Goal: Feedback & Contribution: Contribute content

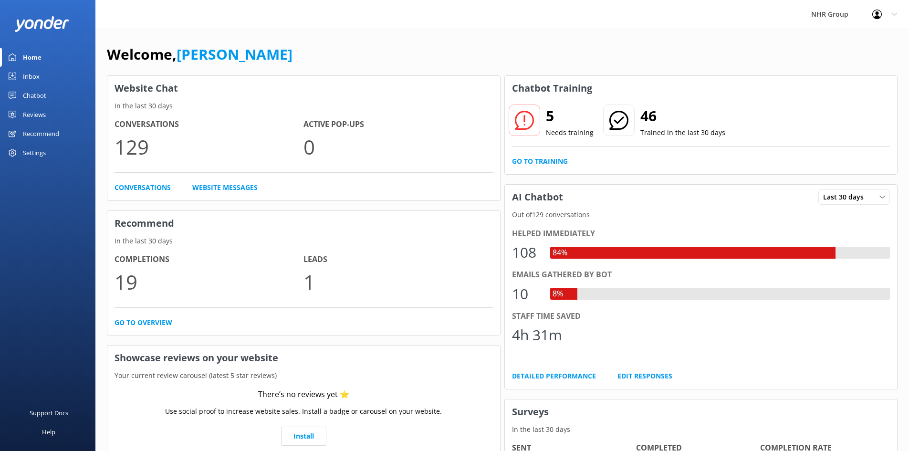
click at [41, 75] on link "Inbox" at bounding box center [47, 76] width 95 height 19
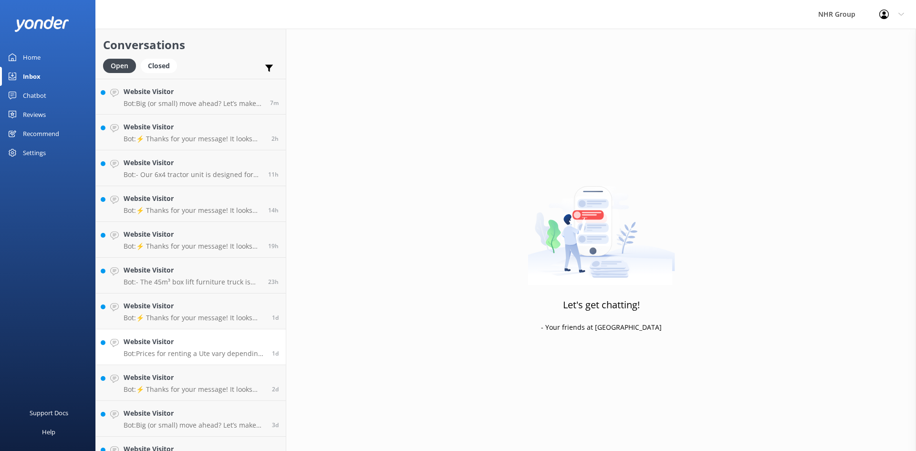
scroll to position [165, 0]
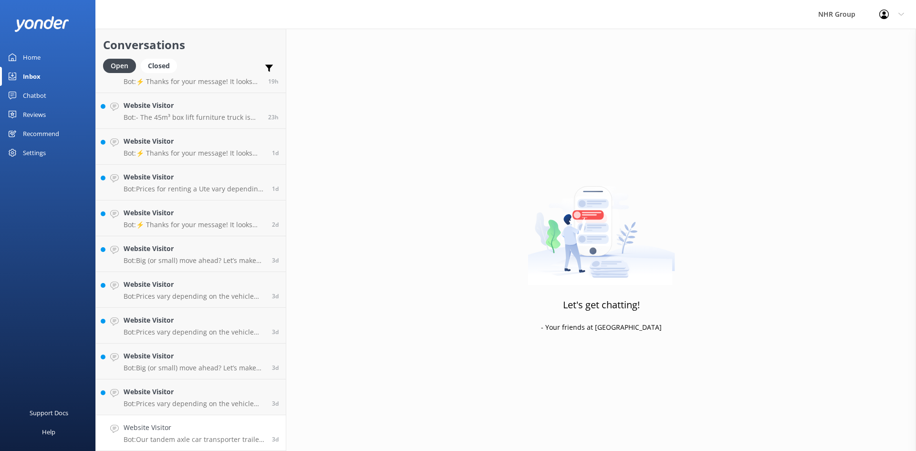
click at [195, 442] on p "Bot: Our tandem axle car transporter trailer is perfect for moving large cars, …" at bounding box center [194, 439] width 141 height 9
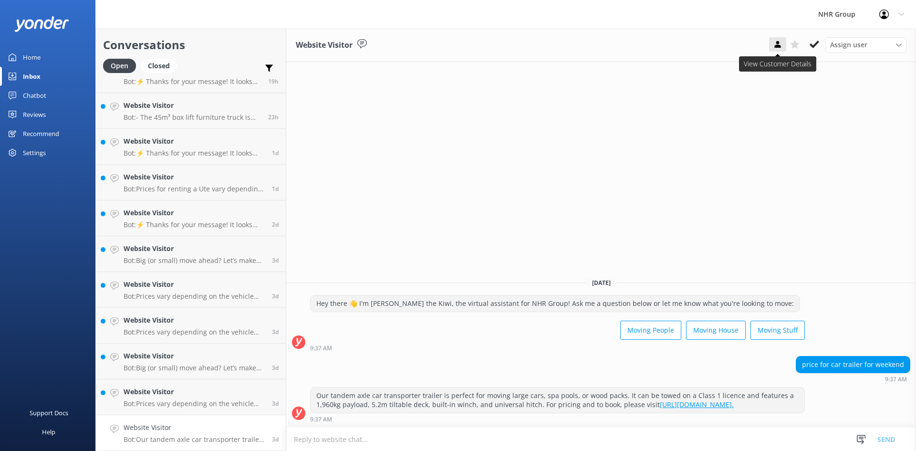
click at [781, 41] on icon at bounding box center [778, 45] width 10 height 10
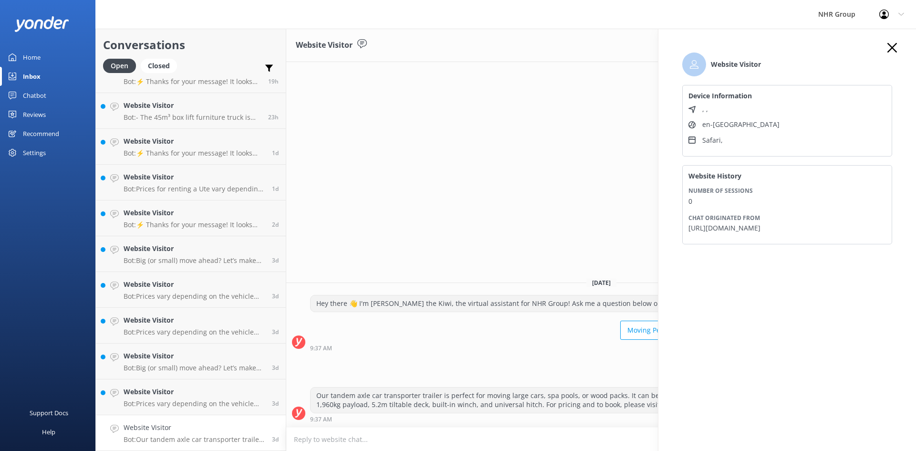
click at [894, 51] on icon "button" at bounding box center [892, 48] width 10 height 10
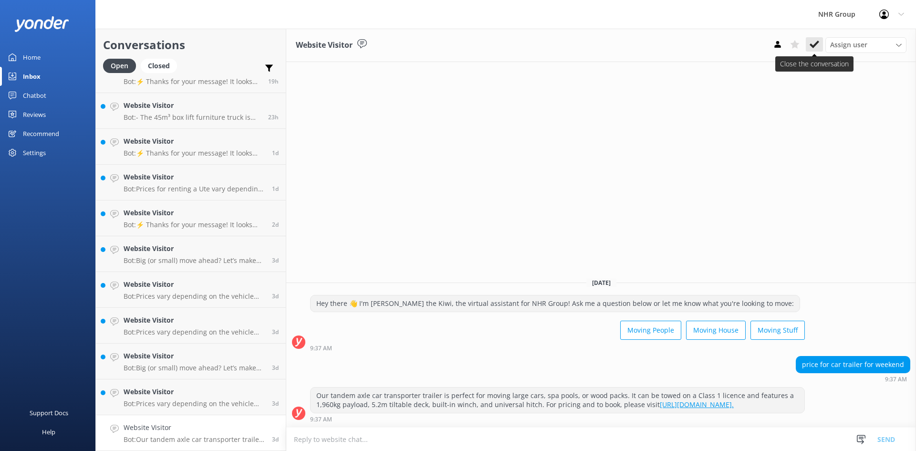
click at [812, 42] on icon at bounding box center [815, 45] width 10 height 10
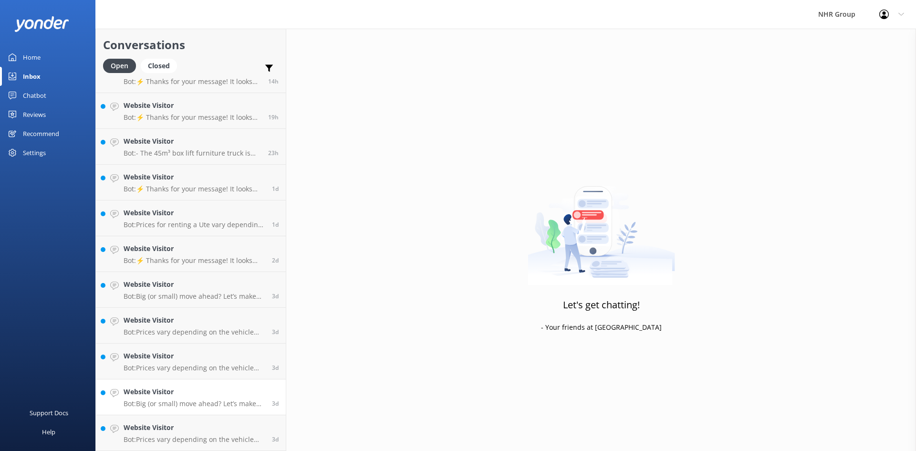
scroll to position [129, 0]
click at [171, 424] on h4 "Website Visitor" at bounding box center [194, 427] width 141 height 10
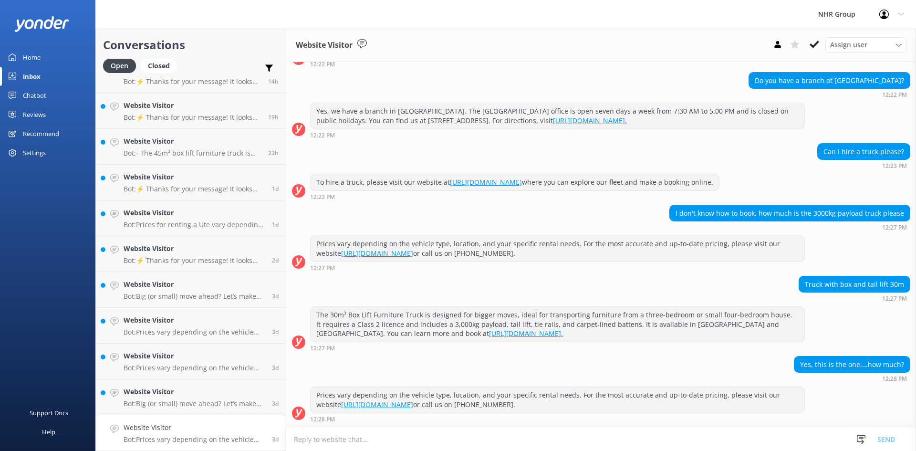
scroll to position [147, 0]
click at [815, 40] on icon at bounding box center [815, 45] width 10 height 10
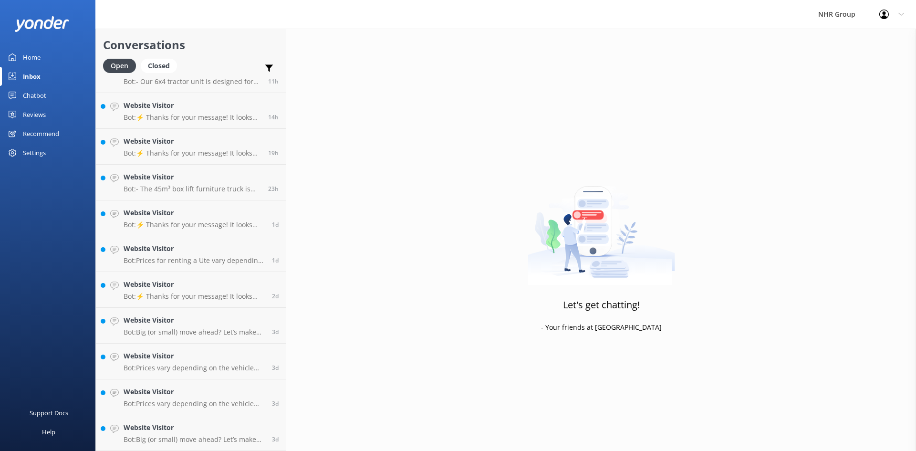
scroll to position [93, 0]
click at [171, 423] on h4 "Website Visitor" at bounding box center [194, 427] width 141 height 10
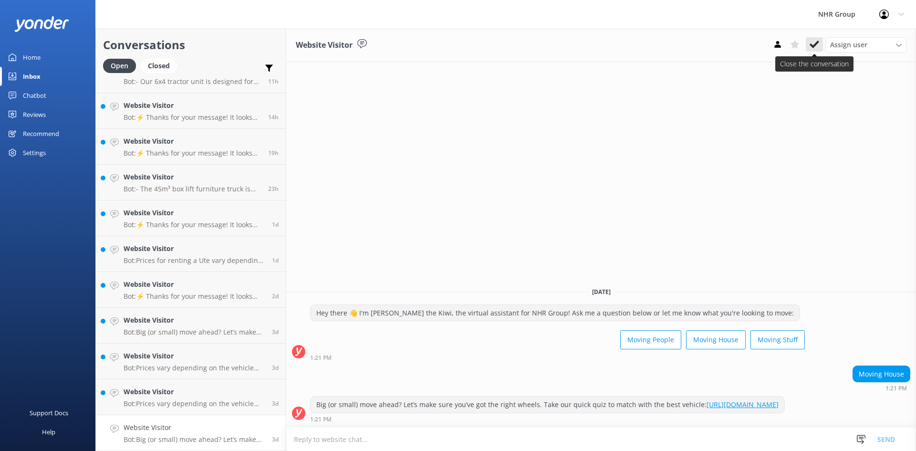
click at [818, 40] on icon at bounding box center [815, 45] width 10 height 10
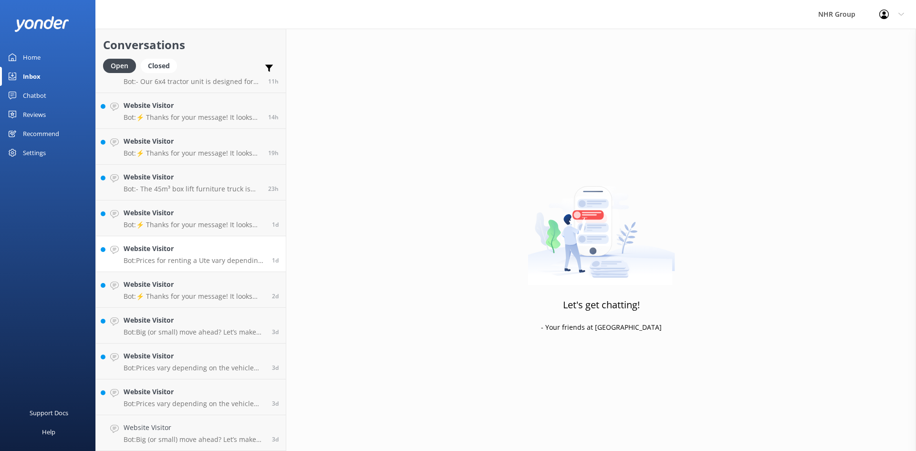
scroll to position [57, 0]
click at [180, 426] on h4 "Website Visitor" at bounding box center [194, 427] width 141 height 10
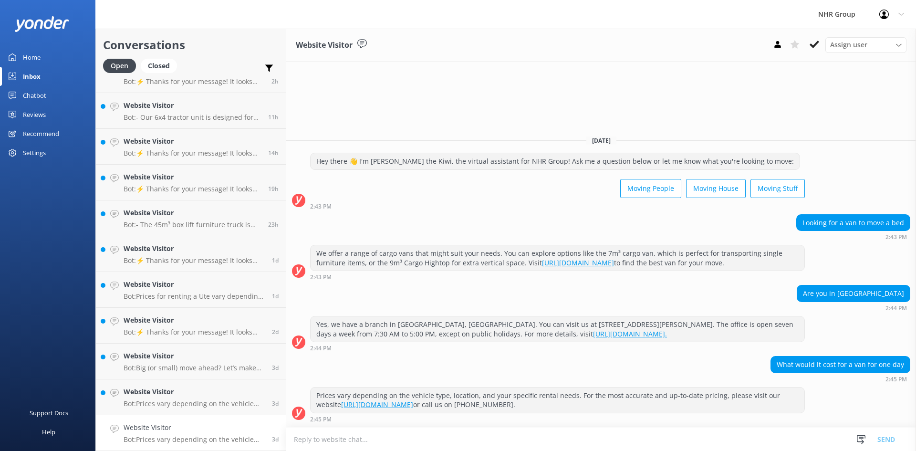
click at [815, 45] on use at bounding box center [815, 45] width 10 height 8
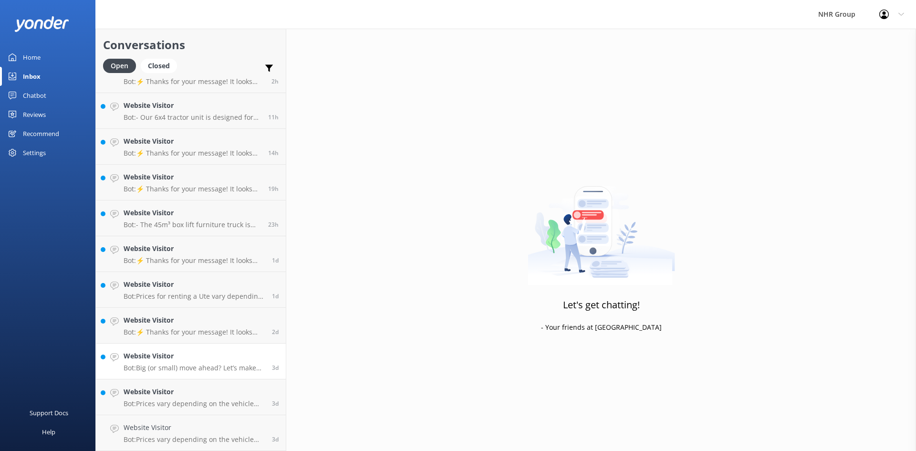
scroll to position [21, 0]
click at [180, 431] on h4 "Website Visitor" at bounding box center [194, 427] width 141 height 10
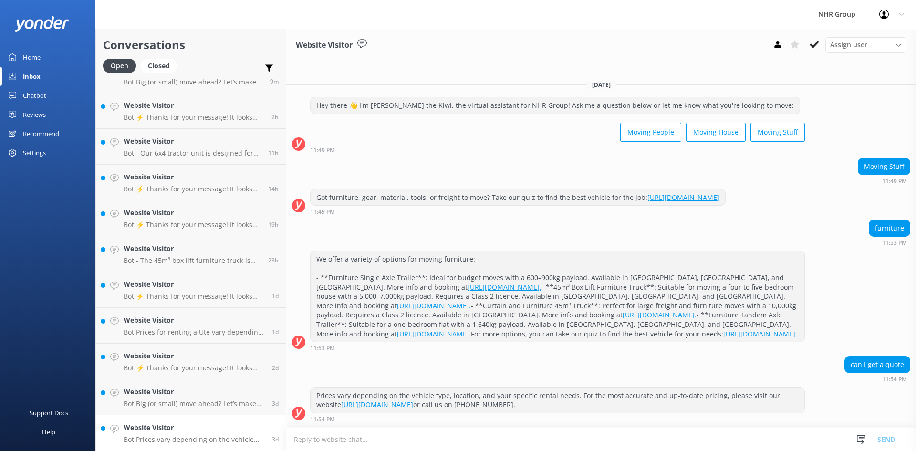
scroll to position [56, 0]
click at [28, 92] on div "Chatbot" at bounding box center [34, 95] width 23 height 19
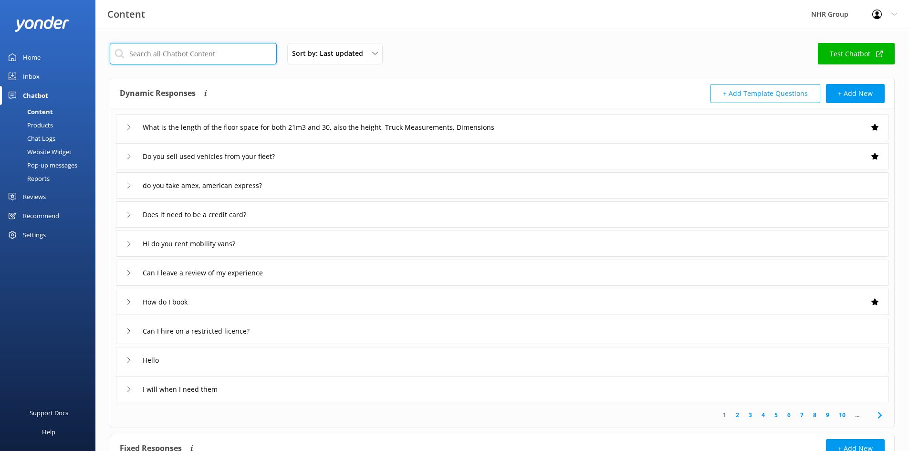
click at [169, 58] on input "text" at bounding box center [193, 53] width 167 height 21
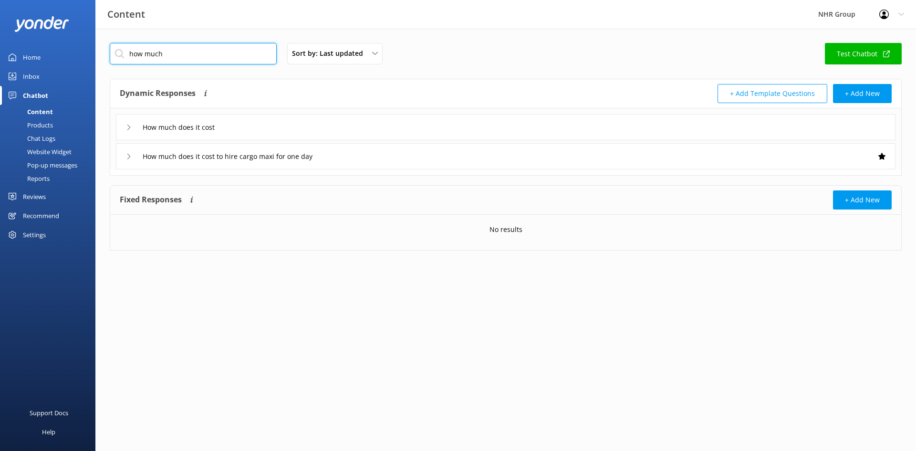
type input "how much"
click at [283, 130] on div "How much does it cost" at bounding box center [505, 127] width 779 height 26
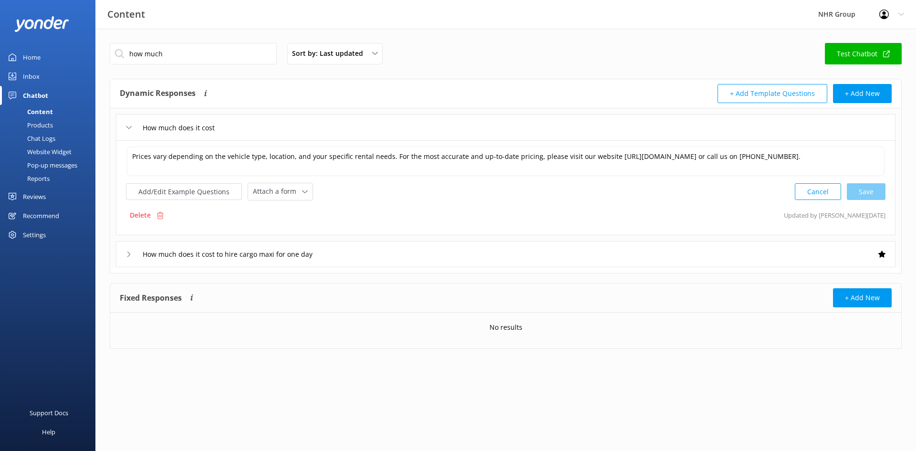
click at [369, 255] on div "How much does it cost to hire cargo maxi for one day" at bounding box center [505, 254] width 779 height 26
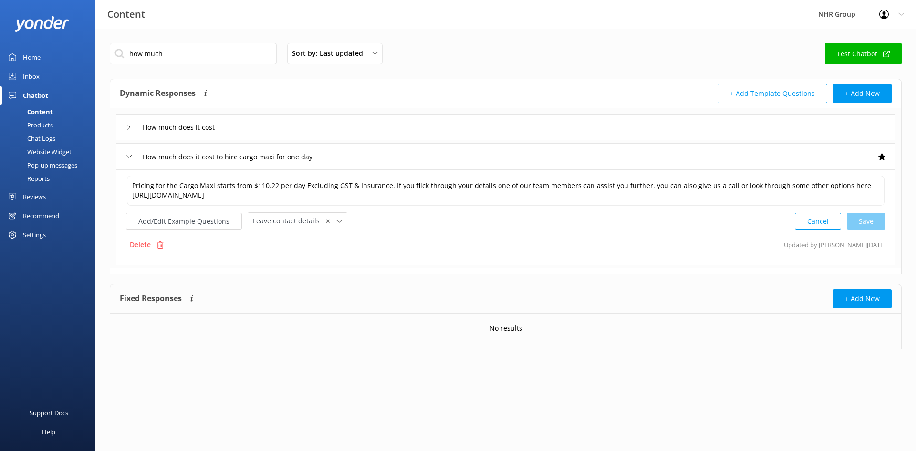
click at [342, 126] on div "How much does it cost" at bounding box center [505, 127] width 779 height 26
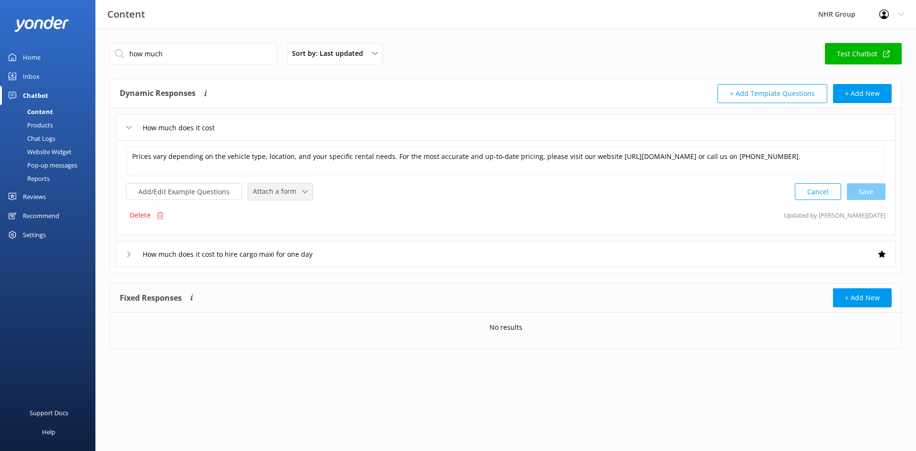
click at [278, 195] on span "Attach a form" at bounding box center [277, 191] width 49 height 10
click at [273, 213] on div "Leave contact details" at bounding box center [282, 212] width 58 height 10
click at [799, 156] on textarea "Prices vary depending on the vehicle type, location, and your specific rental n…" at bounding box center [505, 161] width 758 height 30
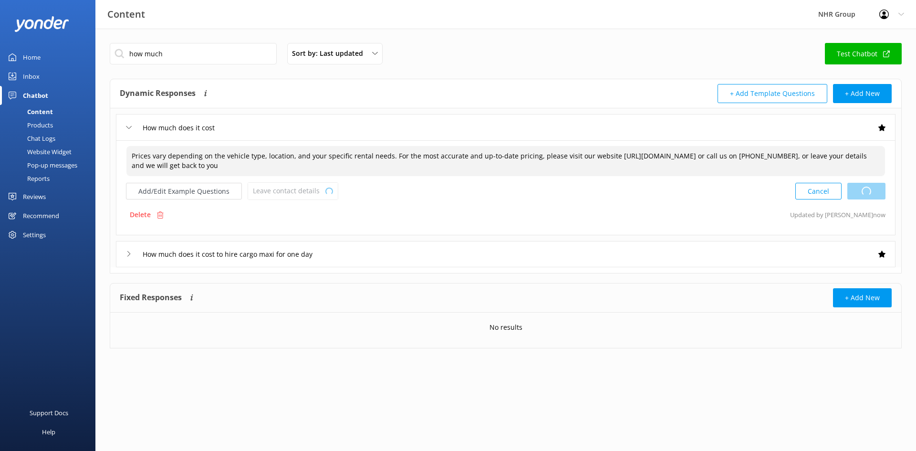
click at [858, 189] on div "Cancel Loading.." at bounding box center [840, 191] width 90 height 18
type textarea "Prices vary depending on the vehicle type, location, and your specific rental n…"
click at [126, 127] on icon at bounding box center [129, 128] width 6 height 6
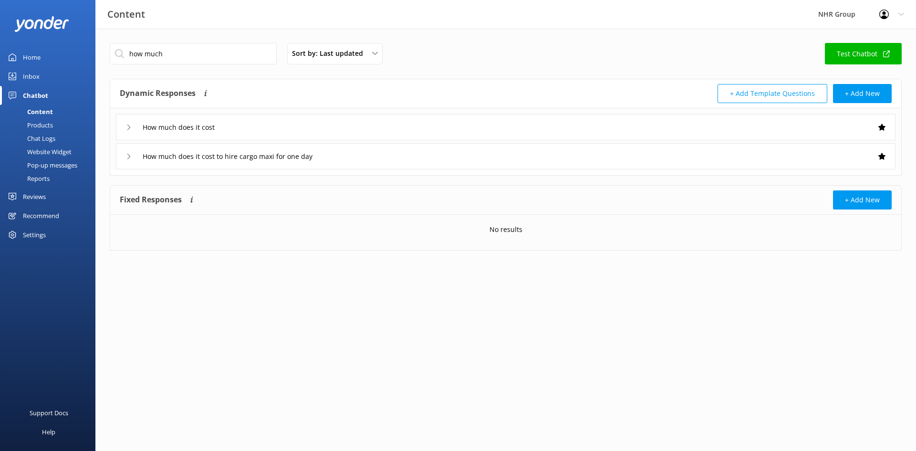
click at [31, 75] on div "Inbox" at bounding box center [31, 76] width 17 height 19
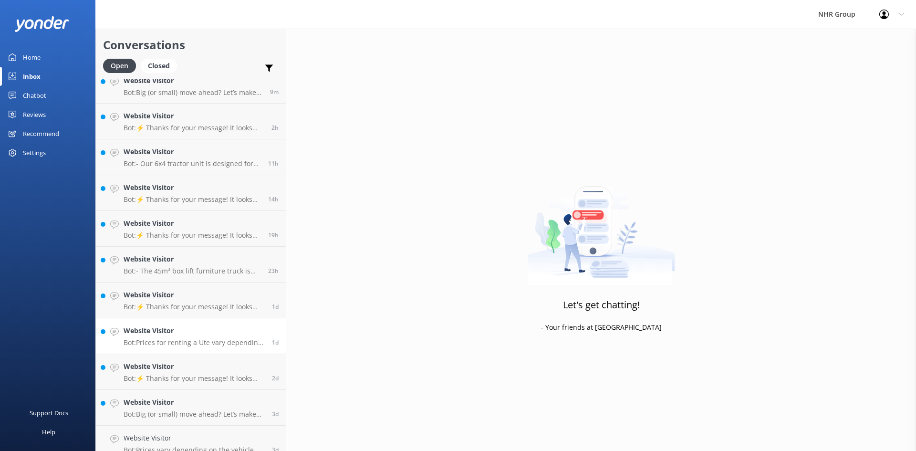
scroll to position [21, 0]
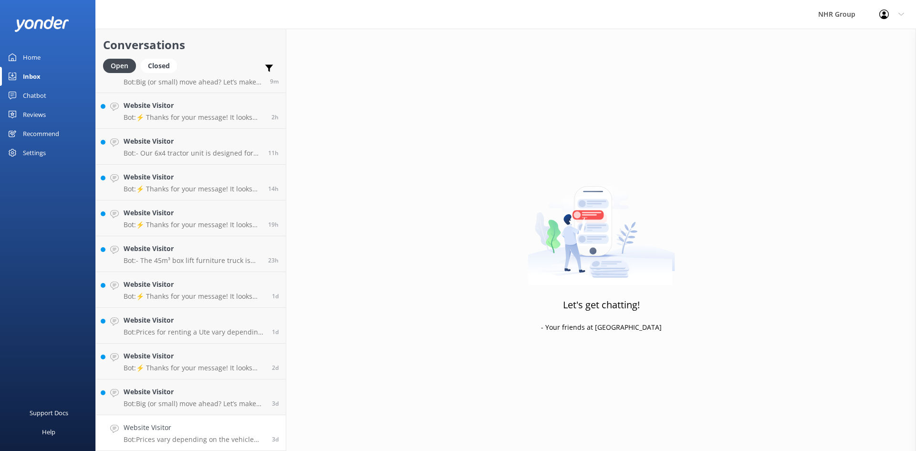
click at [189, 430] on h4 "Website Visitor" at bounding box center [194, 427] width 141 height 10
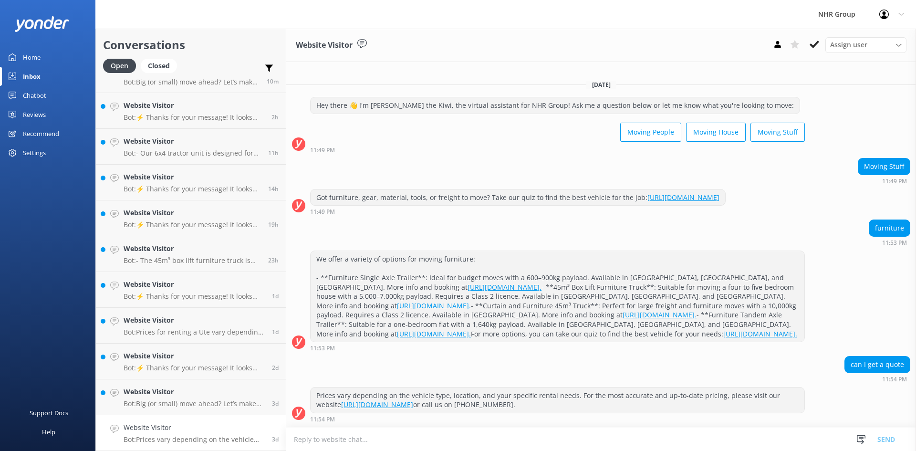
scroll to position [56, 0]
click at [811, 44] on icon at bounding box center [815, 45] width 10 height 10
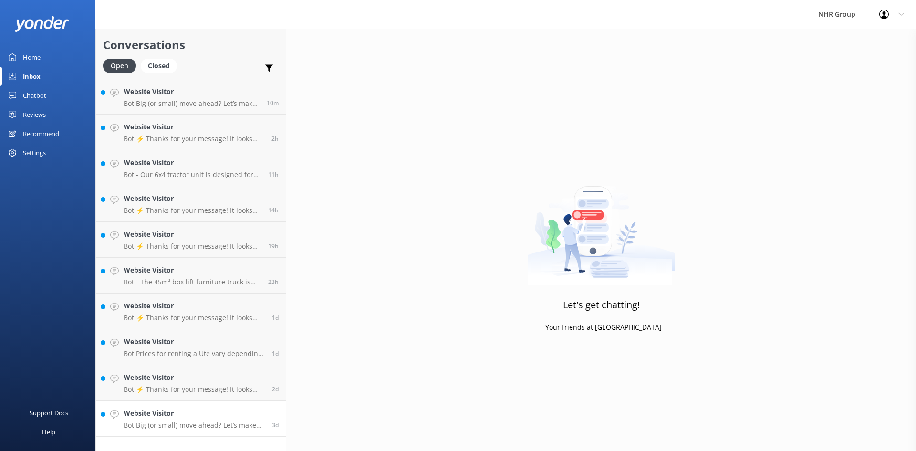
click at [179, 413] on h4 "Website Visitor" at bounding box center [194, 413] width 141 height 10
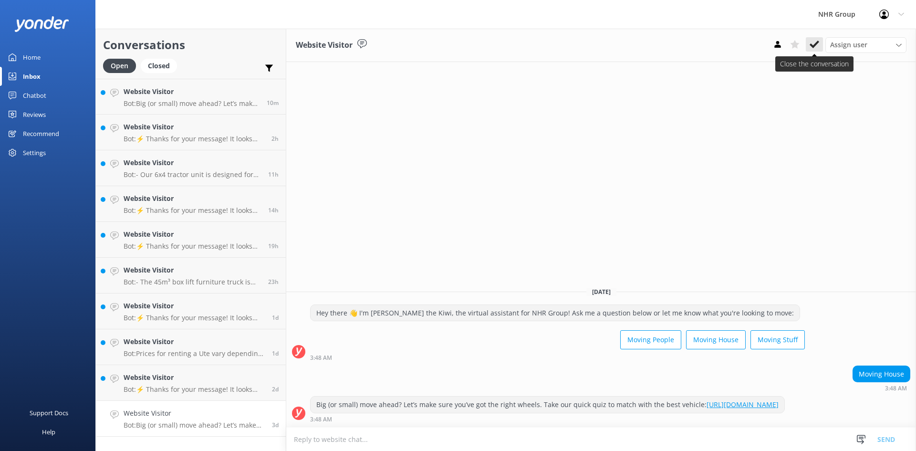
click at [817, 50] on button at bounding box center [814, 44] width 17 height 14
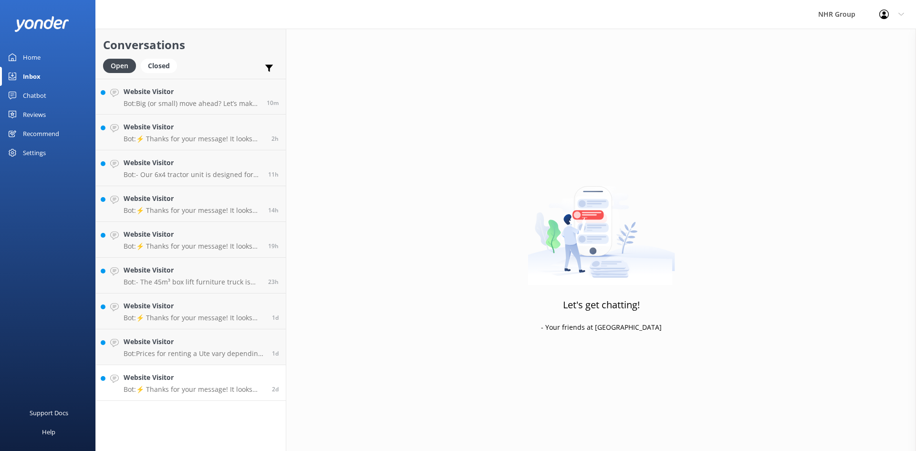
click at [180, 388] on p "Bot: ⚡ Thanks for your message! It looks like this one might be best handled by…" at bounding box center [194, 389] width 141 height 9
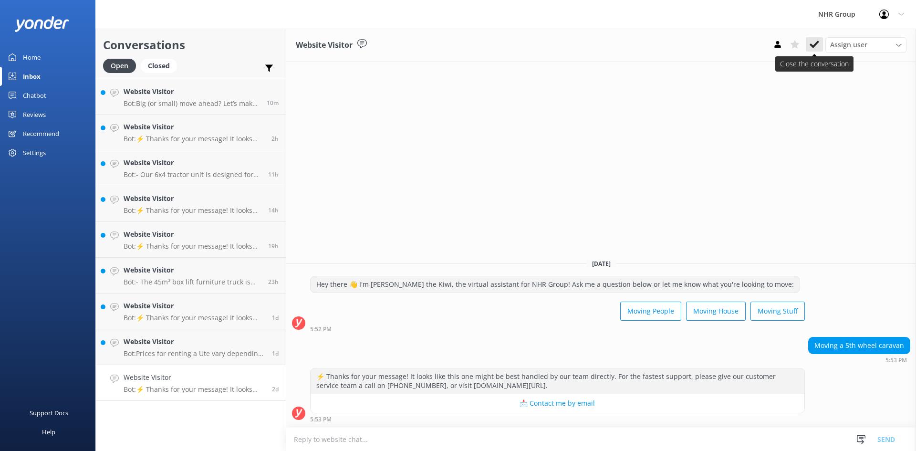
click at [815, 40] on icon at bounding box center [815, 45] width 10 height 10
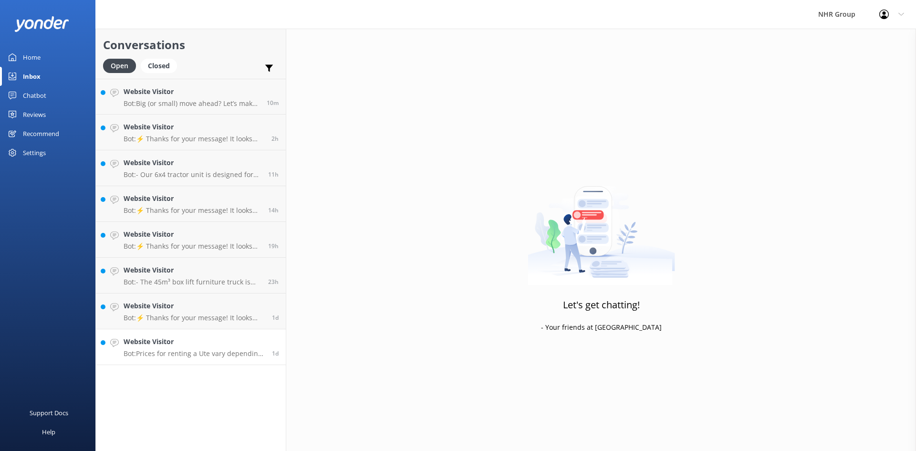
click at [184, 350] on p "Bot: Prices for renting a Ute vary depending on the vehicle type, location, and…" at bounding box center [194, 353] width 141 height 9
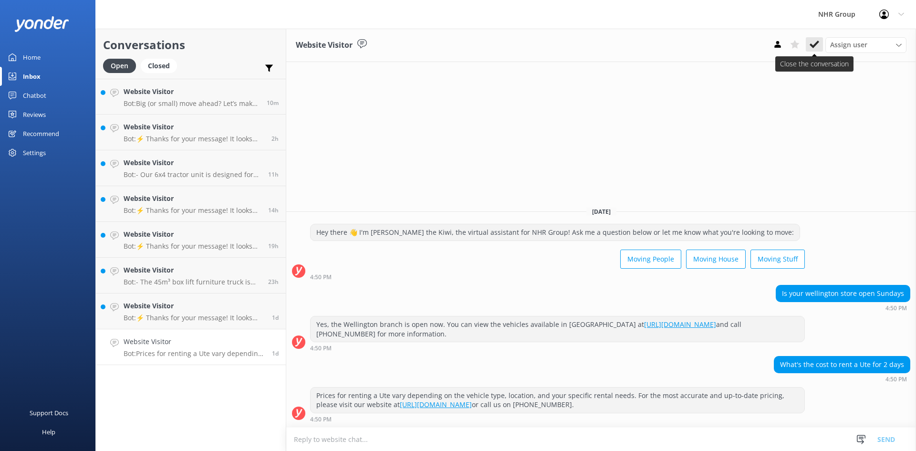
click at [811, 43] on icon at bounding box center [815, 45] width 10 height 10
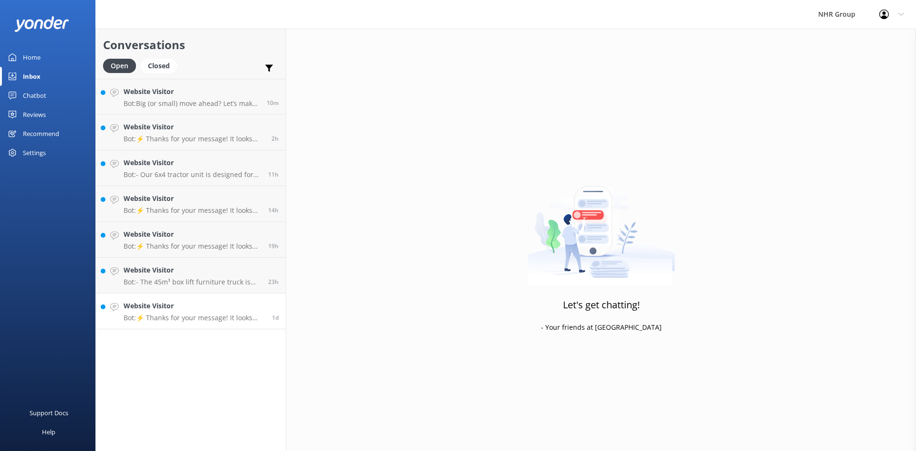
click at [209, 318] on p "Bot: ⚡ Thanks for your message! It looks like this one might be best handled by…" at bounding box center [194, 317] width 141 height 9
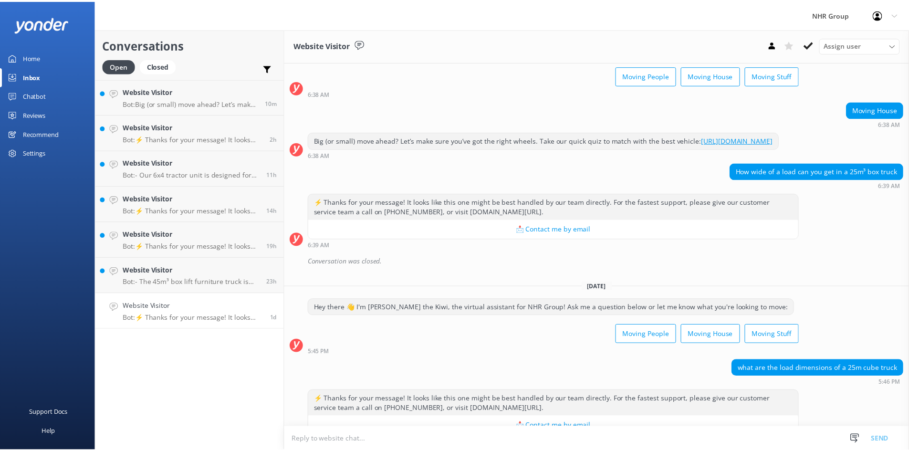
scroll to position [79, 0]
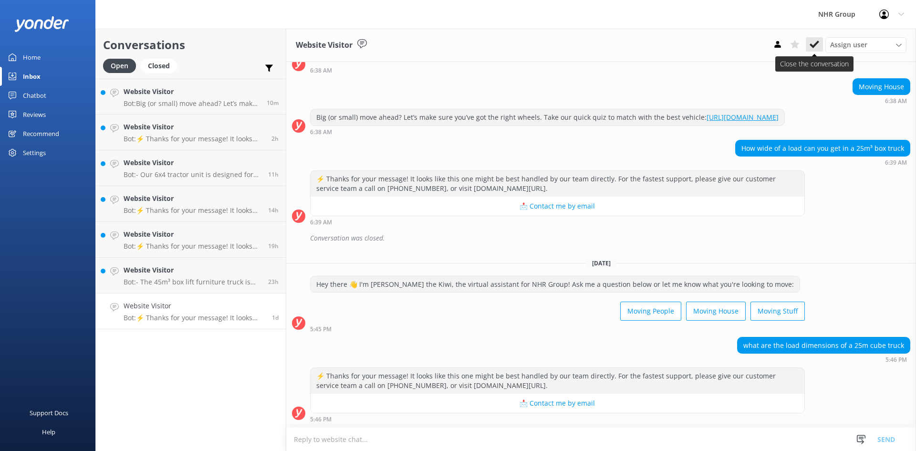
click at [814, 45] on use at bounding box center [815, 45] width 10 height 8
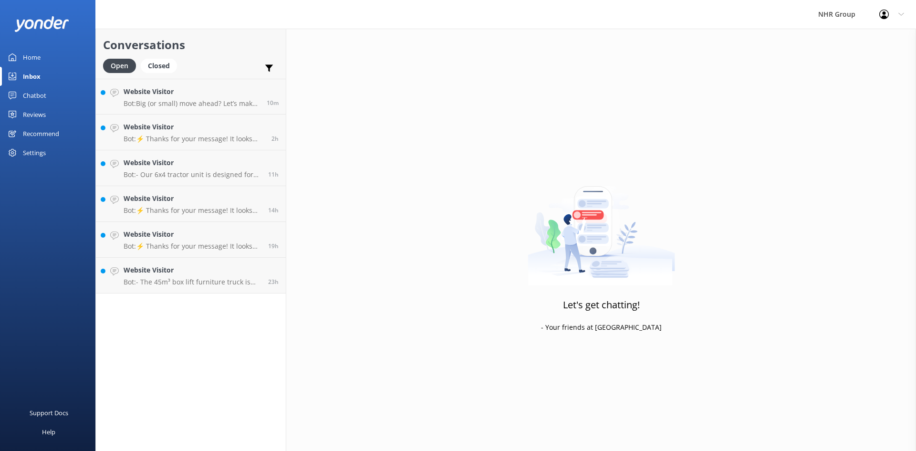
click at [31, 92] on div "Chatbot" at bounding box center [34, 95] width 23 height 19
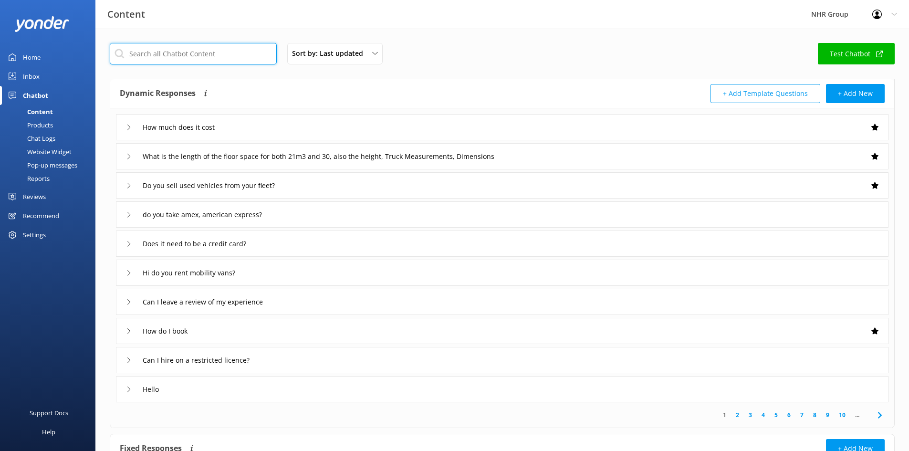
click at [226, 52] on input "text" at bounding box center [193, 53] width 167 height 21
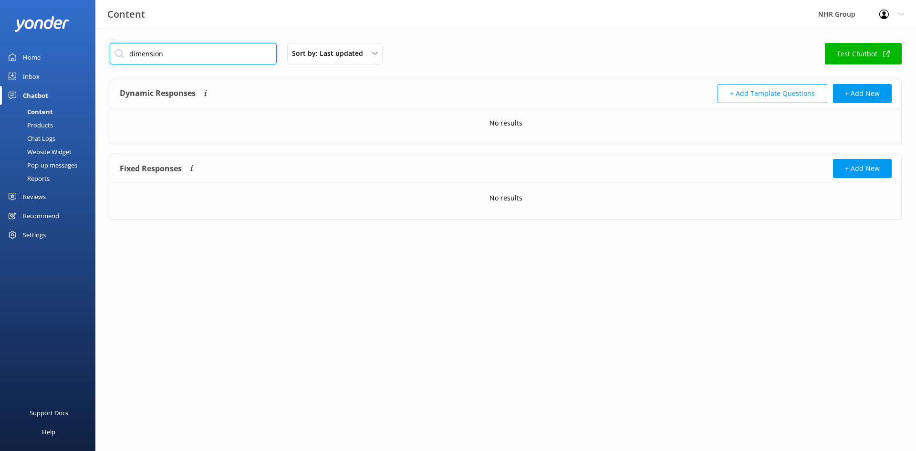
type input "dimension"
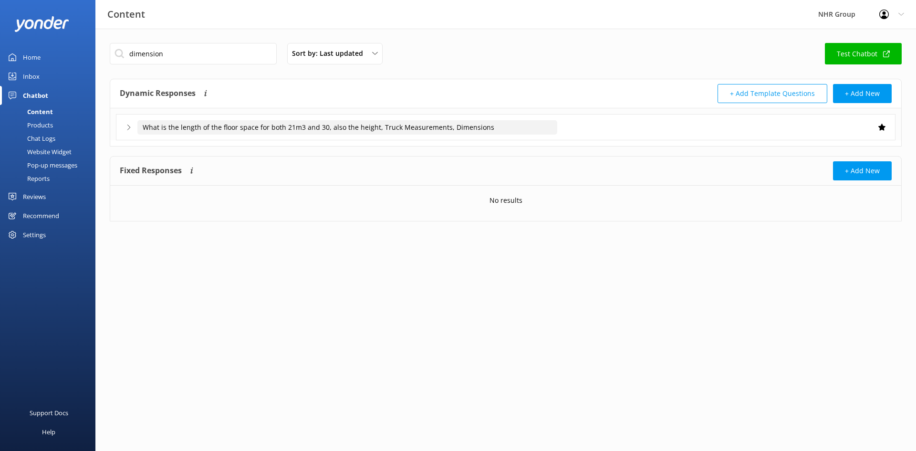
click at [237, 131] on input "What is the length of the floor space for both 21m3 and 30, also the height, Tr…" at bounding box center [347, 127] width 420 height 14
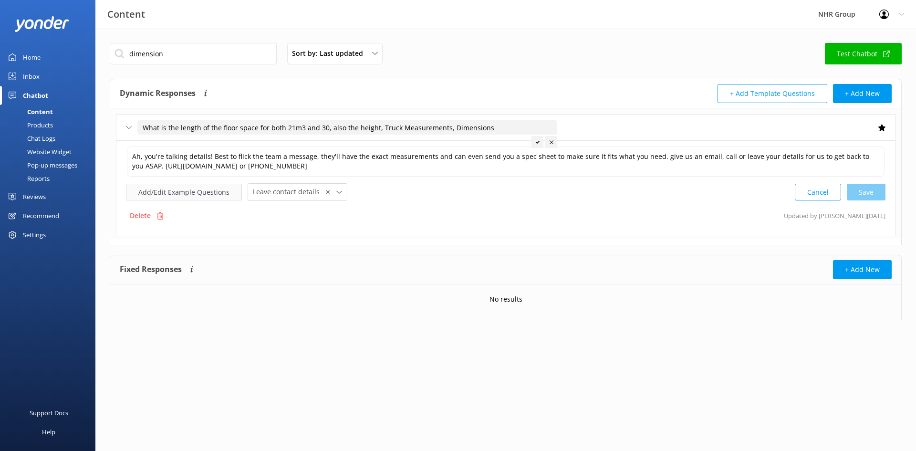
click at [180, 192] on button "Add/Edit Example Questions" at bounding box center [184, 192] width 116 height 17
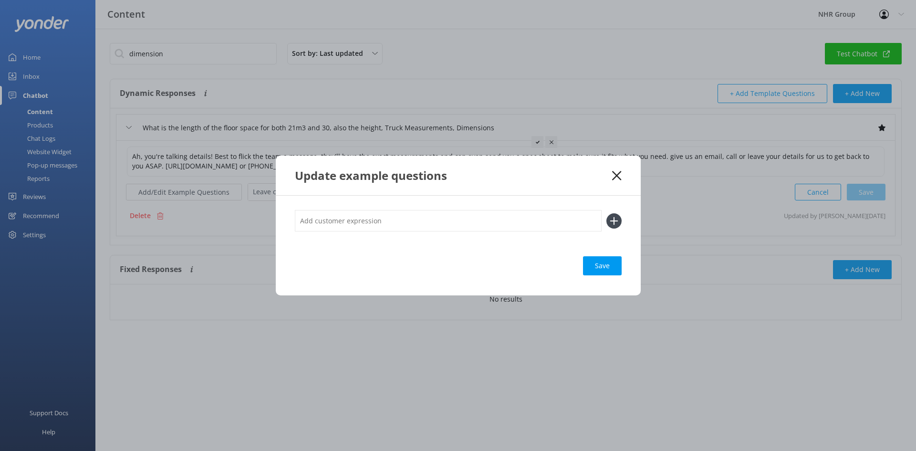
click at [361, 226] on input "text" at bounding box center [448, 220] width 307 height 21
type input "how wide?"
click at [608, 267] on div "Save" at bounding box center [602, 265] width 39 height 19
click at [613, 220] on use at bounding box center [614, 221] width 8 height 8
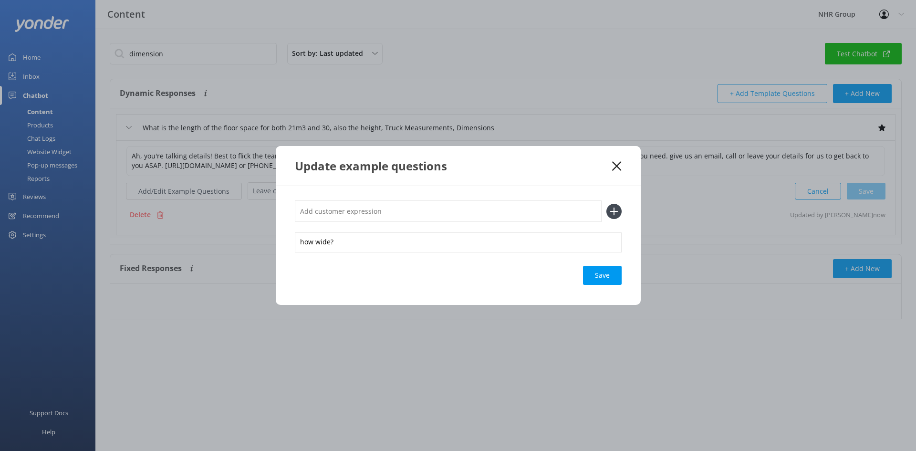
click at [618, 210] on icon at bounding box center [613, 211] width 15 height 15
click at [613, 211] on use at bounding box center [614, 211] width 8 height 8
click at [445, 208] on input "text" at bounding box center [448, 210] width 307 height 21
click at [616, 212] on icon at bounding box center [613, 211] width 15 height 15
click at [618, 165] on use at bounding box center [616, 165] width 9 height 9
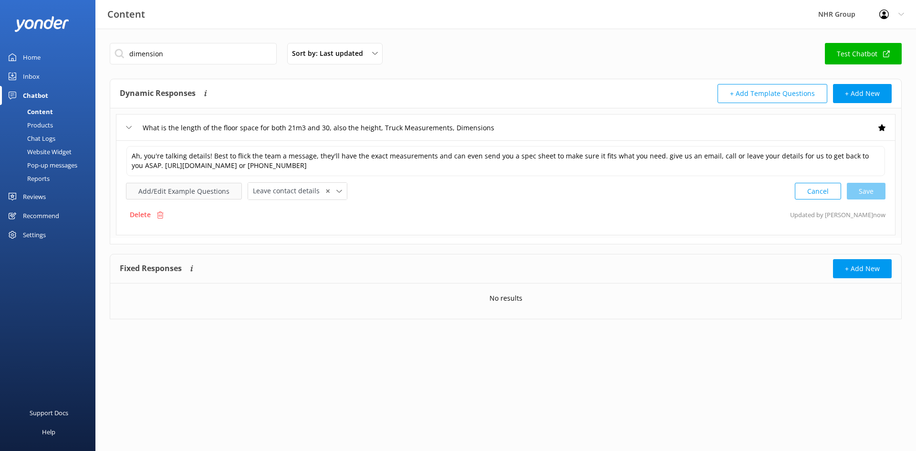
click at [172, 190] on button "Add/Edit Example Questions" at bounding box center [184, 191] width 116 height 17
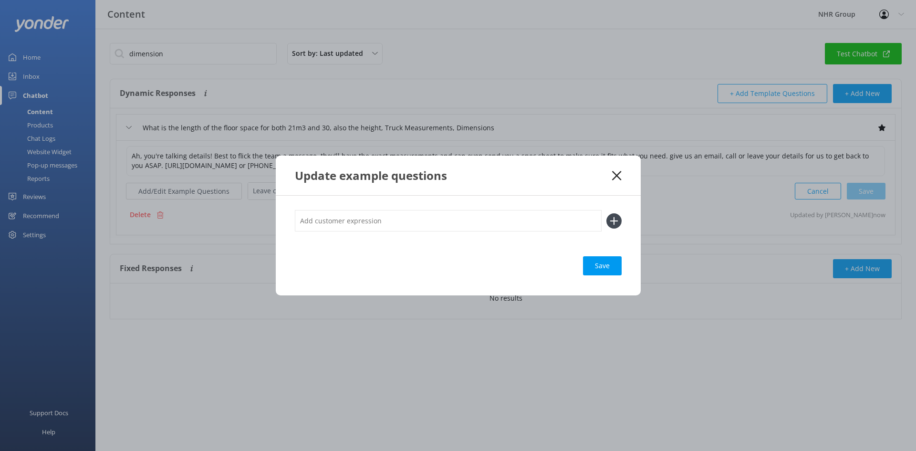
click at [365, 219] on input "text" at bounding box center [448, 220] width 307 height 21
click at [613, 220] on use at bounding box center [614, 221] width 8 height 8
click at [617, 176] on use at bounding box center [616, 175] width 9 height 9
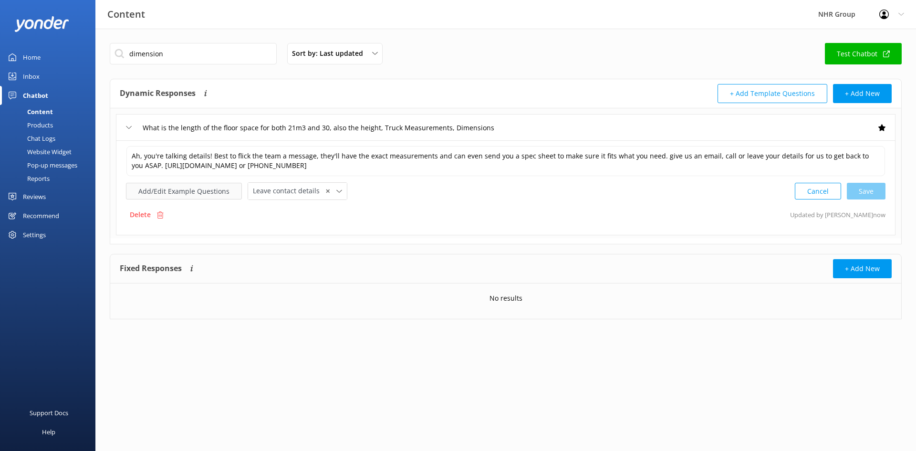
click at [208, 192] on button "Add/Edit Example Questions" at bounding box center [184, 191] width 116 height 17
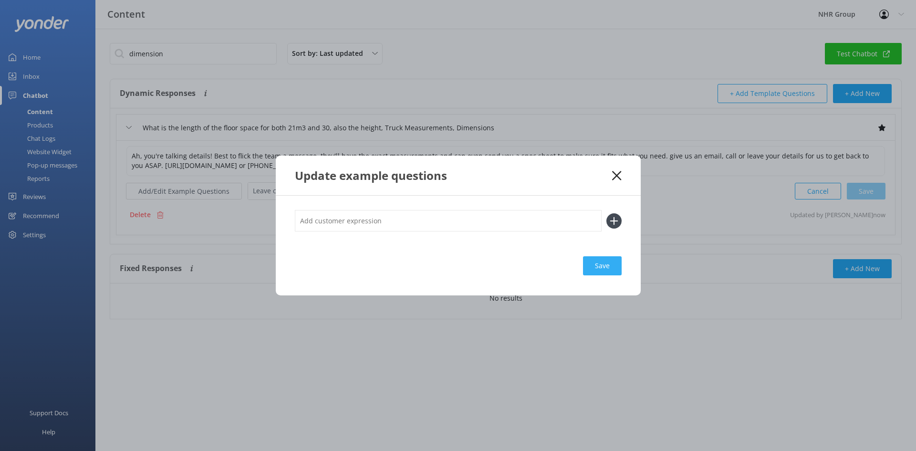
click at [607, 262] on div "Save" at bounding box center [602, 265] width 39 height 19
click at [613, 223] on icon at bounding box center [613, 220] width 15 height 15
click at [613, 218] on use at bounding box center [614, 221] width 8 height 8
drag, startPoint x: 622, startPoint y: 220, endPoint x: 586, endPoint y: 221, distance: 35.8
click at [620, 219] on div "Save" at bounding box center [458, 246] width 365 height 100
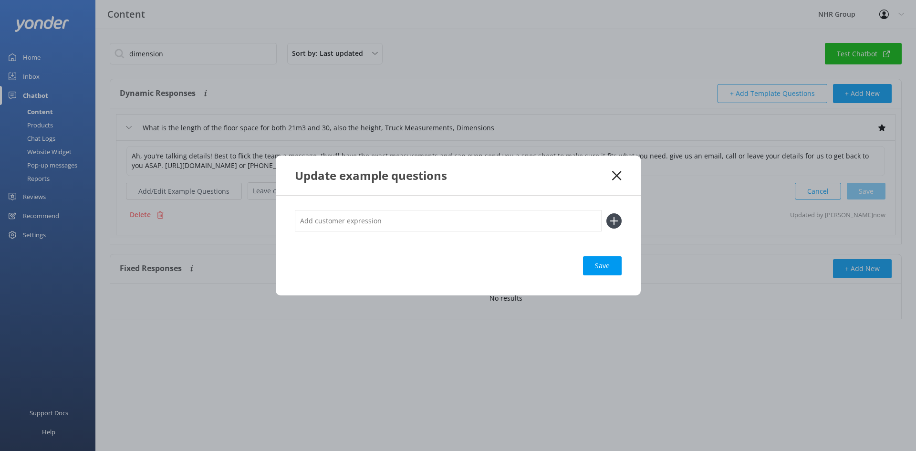
click at [519, 220] on input "text" at bounding box center [448, 220] width 307 height 21
click at [618, 176] on icon at bounding box center [616, 176] width 9 height 10
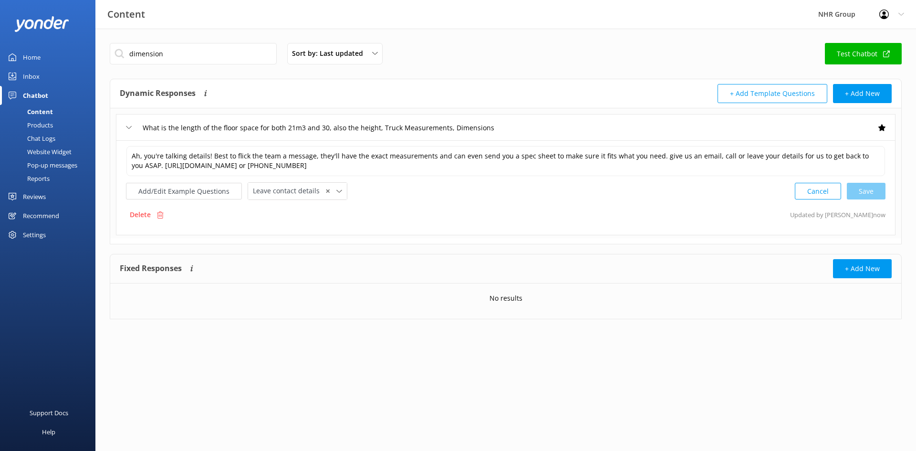
click at [740, 96] on button "+ Add Template Questions" at bounding box center [772, 93] width 110 height 19
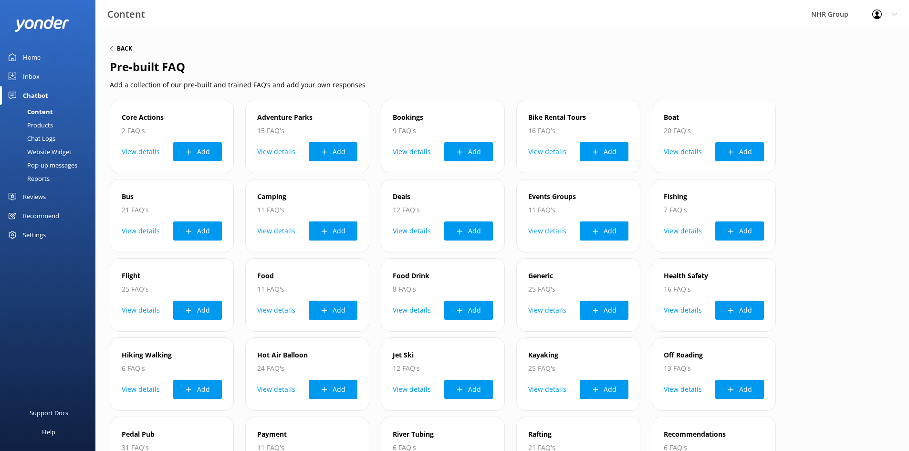
click at [116, 47] on div "Back" at bounding box center [121, 49] width 22 height 6
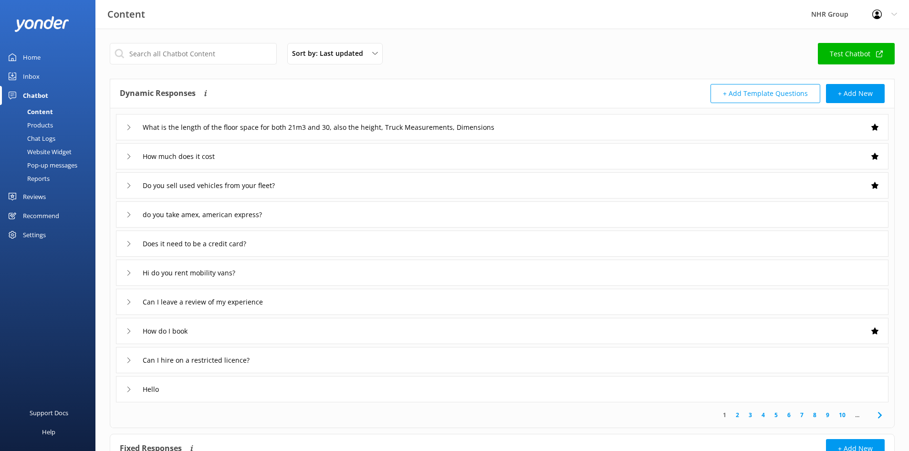
click at [616, 129] on div "What is the length of the floor space for both 21m3 and 30, also the height, Tr…" at bounding box center [502, 127] width 772 height 26
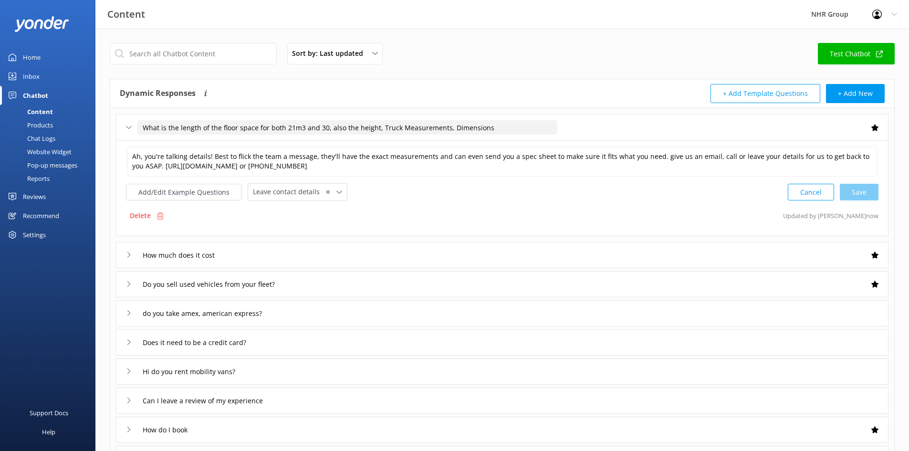
click at [161, 125] on input "What is the length of the floor space for both 21m3 and 30, also the height, Tr…" at bounding box center [347, 127] width 420 height 14
click at [31, 94] on div "Chatbot" at bounding box center [35, 95] width 25 height 19
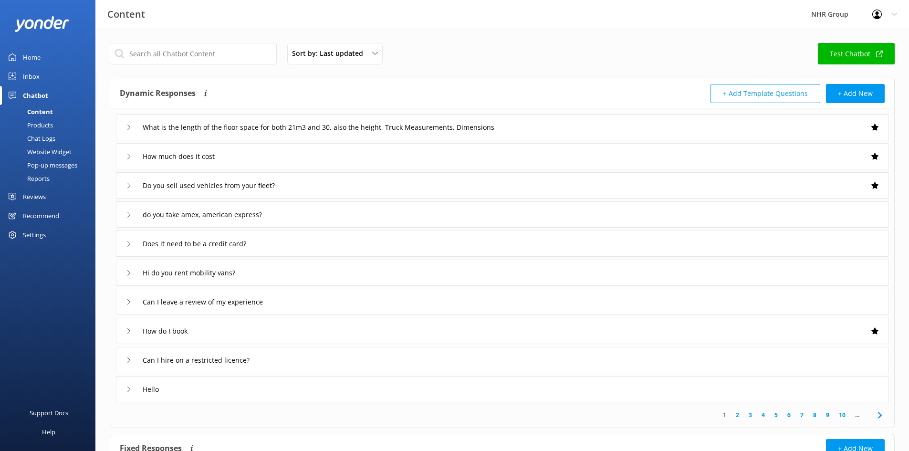
click at [42, 77] on link "Inbox" at bounding box center [47, 76] width 95 height 19
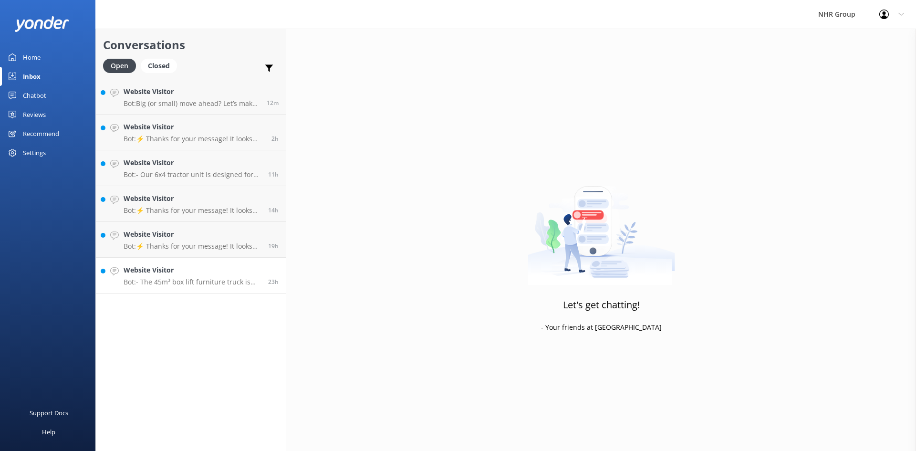
click at [184, 280] on p "Bot: - The 45m³ box lift furniture truck is ideal for moving a four to five-bed…" at bounding box center [192, 282] width 137 height 9
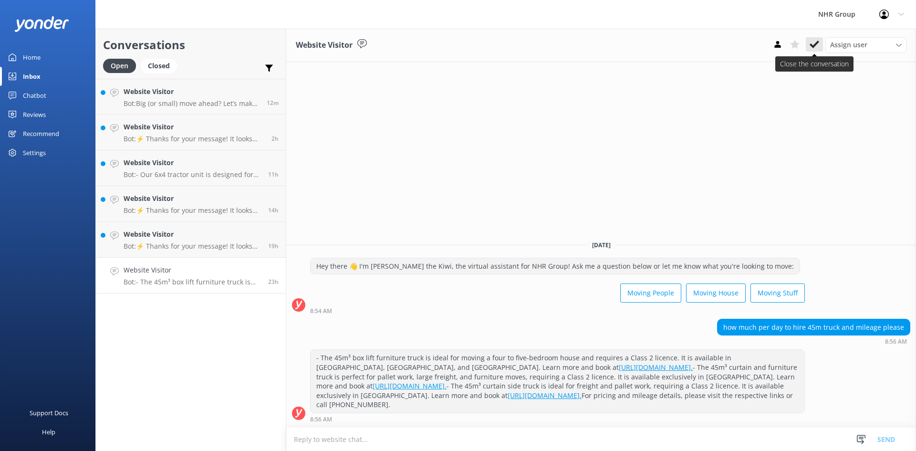
click at [811, 47] on icon at bounding box center [815, 45] width 10 height 10
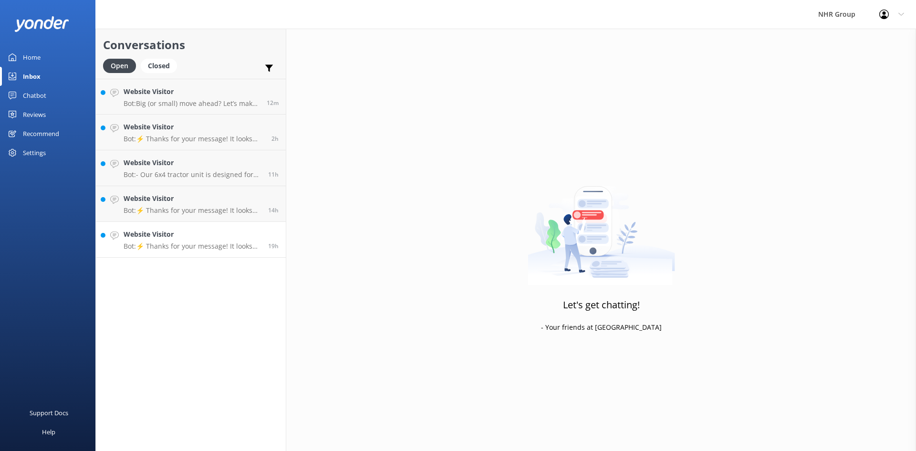
click at [179, 234] on h4 "Website Visitor" at bounding box center [192, 234] width 137 height 10
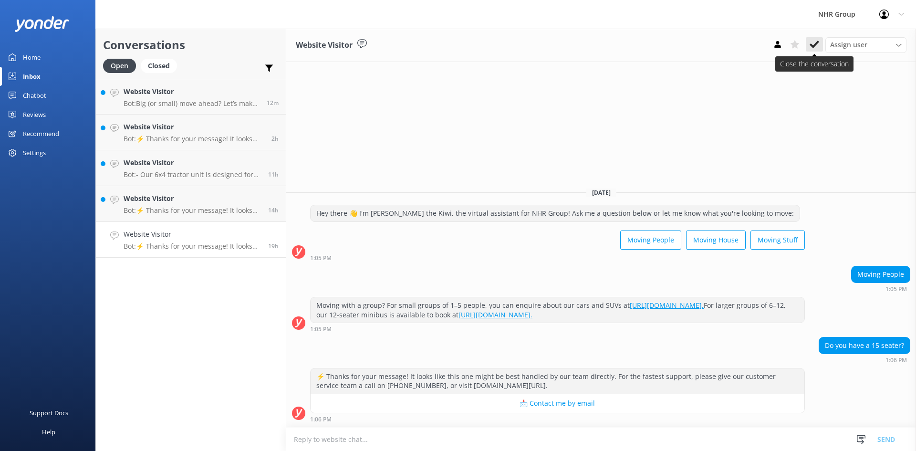
click at [816, 44] on use at bounding box center [815, 45] width 10 height 8
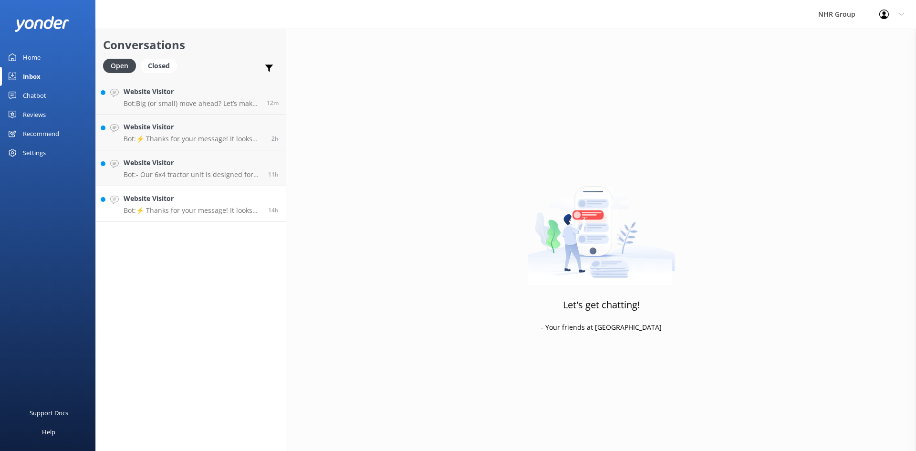
click at [195, 197] on h4 "Website Visitor" at bounding box center [192, 198] width 137 height 10
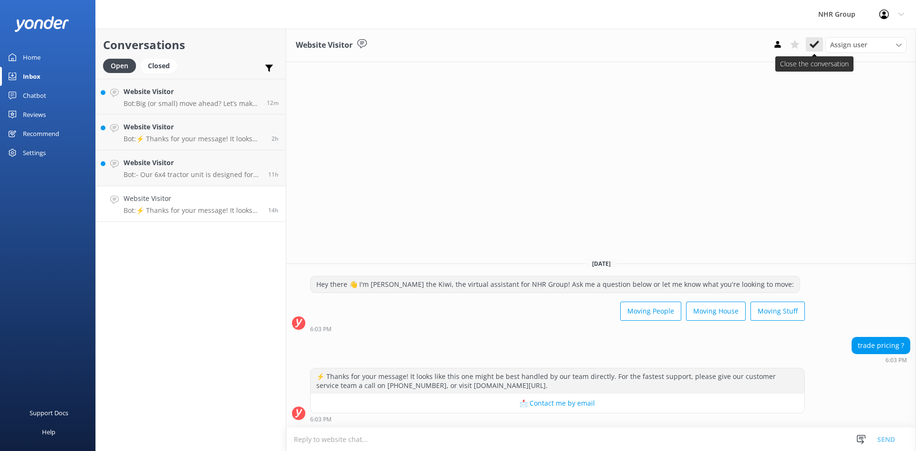
click at [812, 45] on use at bounding box center [815, 45] width 10 height 8
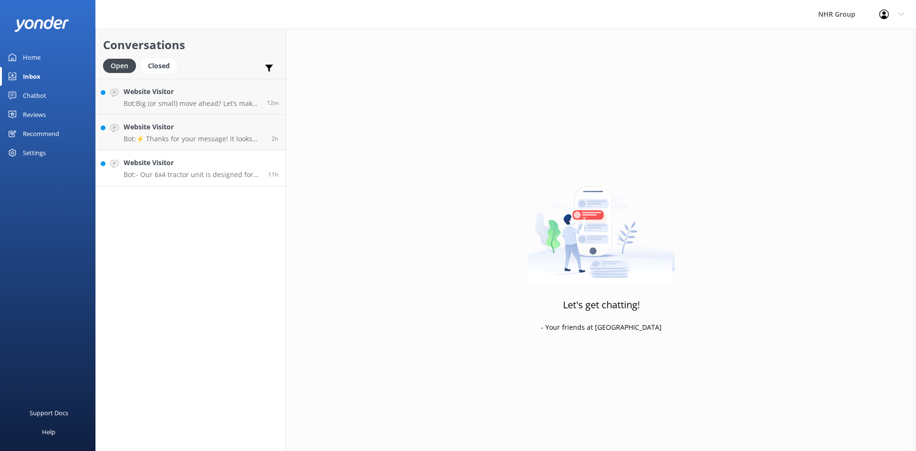
click at [173, 172] on p "Bot: - Our 6x4 tractor unit is designed for towing trailers and handling heavy …" at bounding box center [192, 174] width 137 height 9
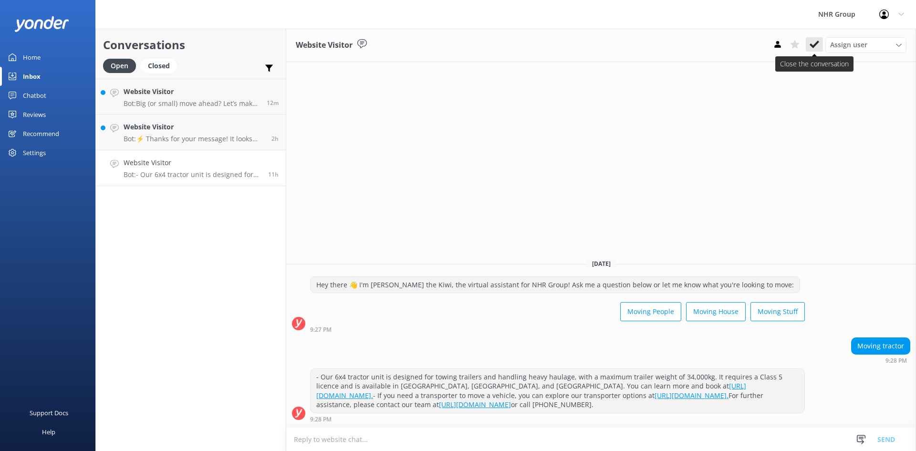
click at [815, 45] on use at bounding box center [815, 45] width 10 height 8
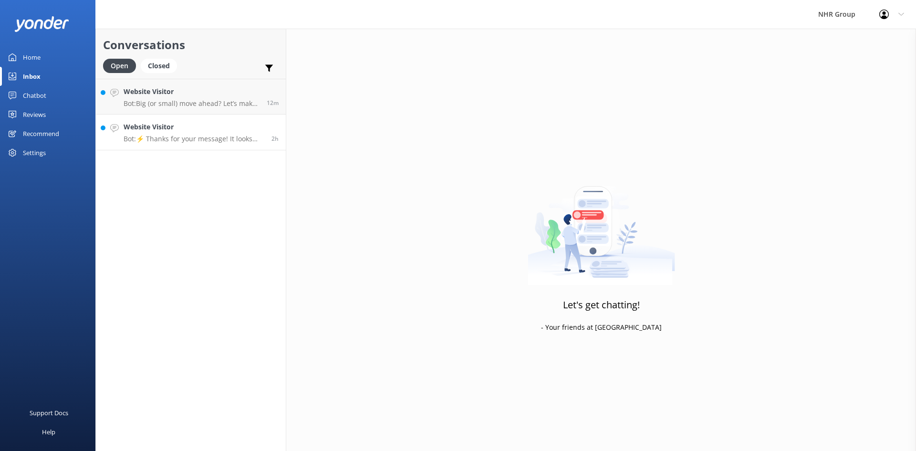
click at [183, 135] on p "Bot: ⚡ Thanks for your message! It looks like this one might be best handled by…" at bounding box center [194, 139] width 141 height 9
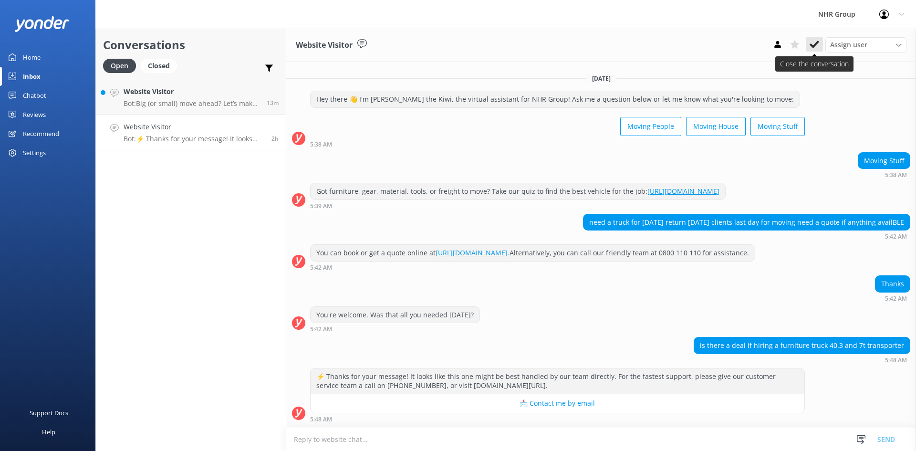
click at [819, 44] on icon at bounding box center [815, 45] width 10 height 10
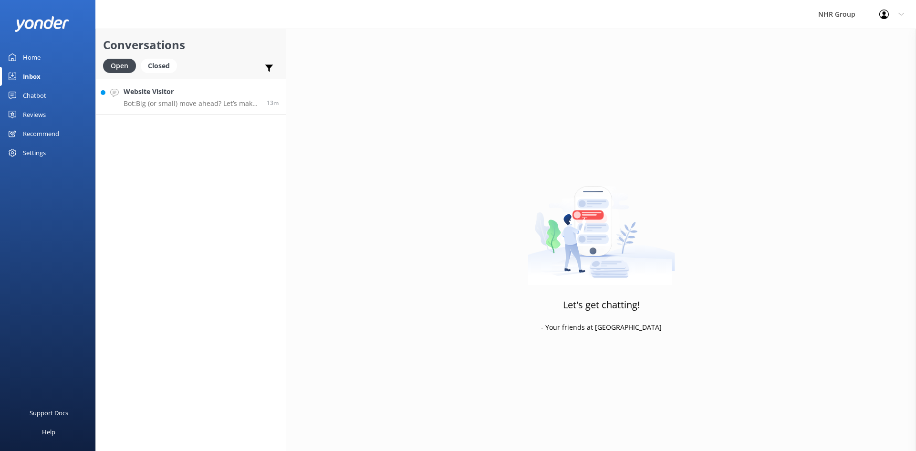
click at [158, 97] on h4 "Website Visitor" at bounding box center [192, 91] width 136 height 10
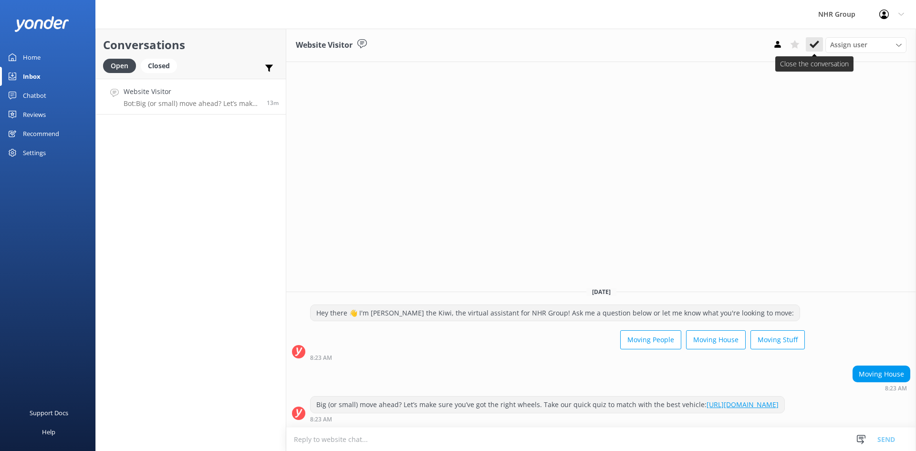
click at [812, 42] on icon at bounding box center [815, 45] width 10 height 10
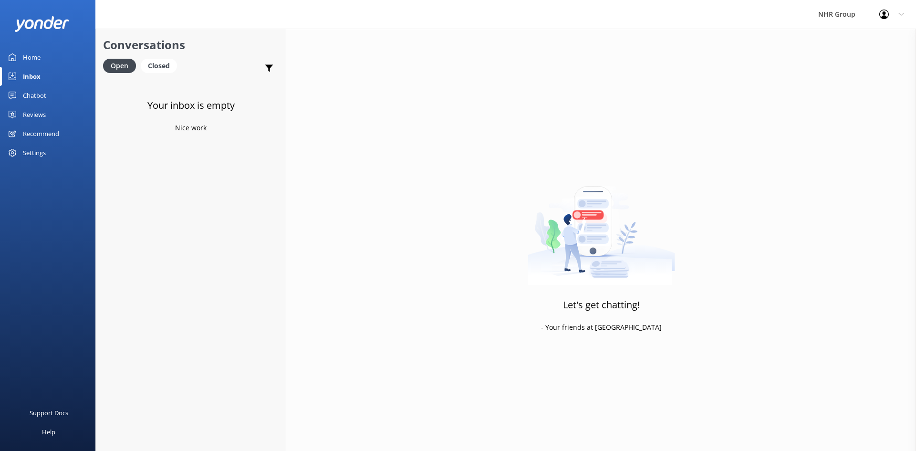
click at [33, 57] on div "Home" at bounding box center [32, 57] width 18 height 19
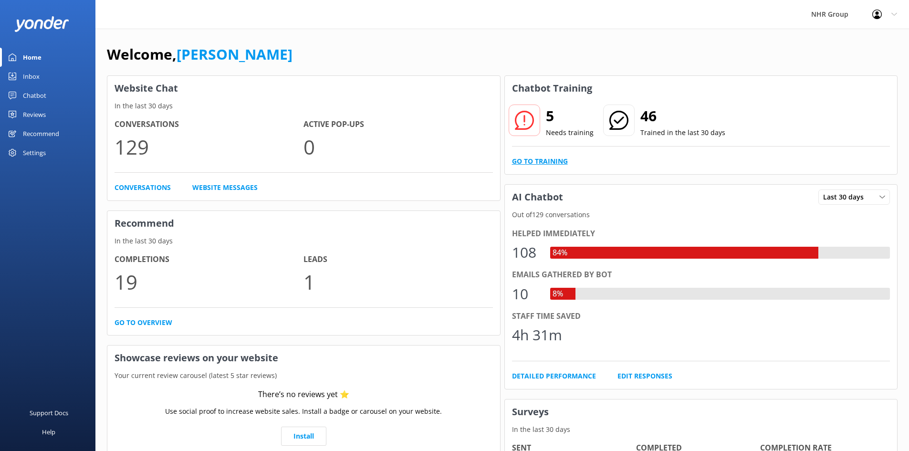
click at [544, 159] on link "Go to Training" at bounding box center [540, 161] width 56 height 10
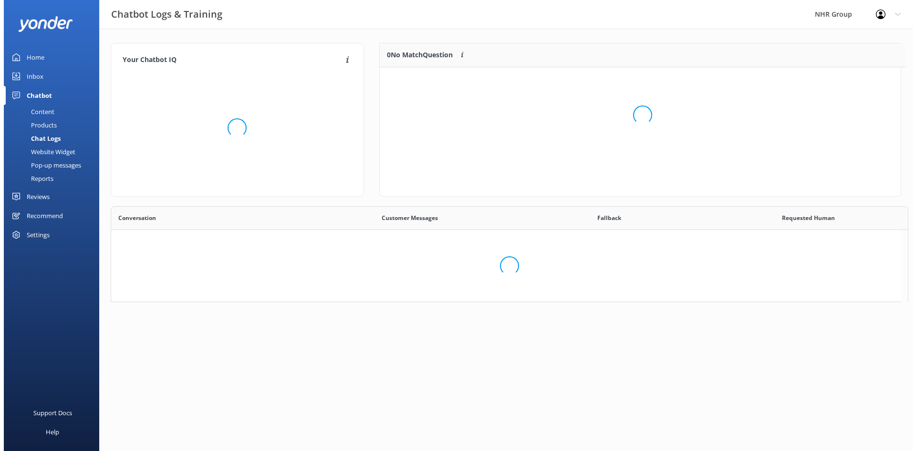
scroll to position [8, 8]
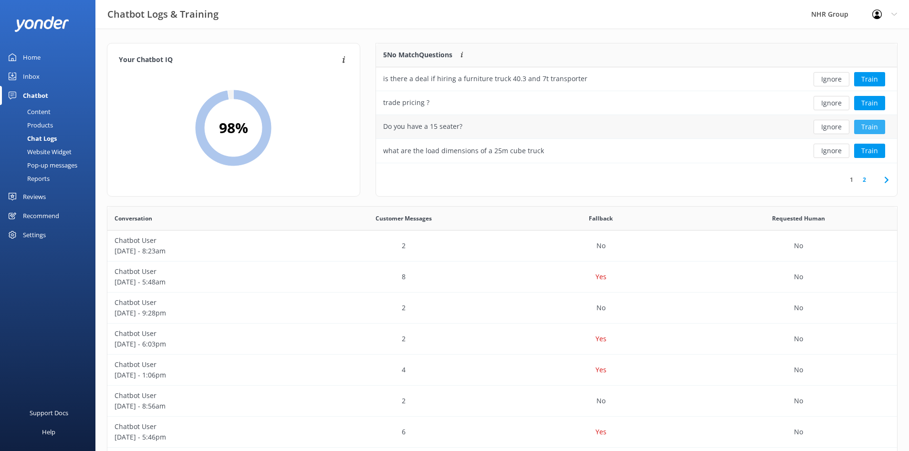
click at [872, 124] on button "Train" at bounding box center [869, 127] width 31 height 14
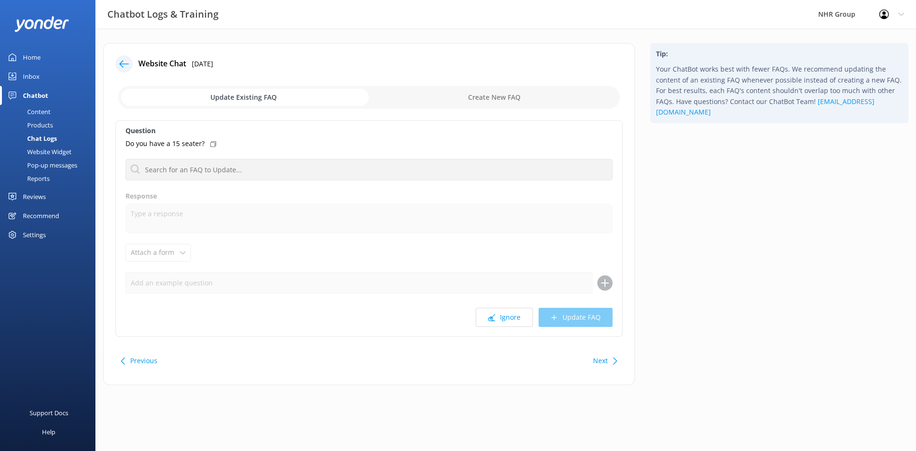
click at [212, 142] on icon at bounding box center [213, 144] width 6 height 6
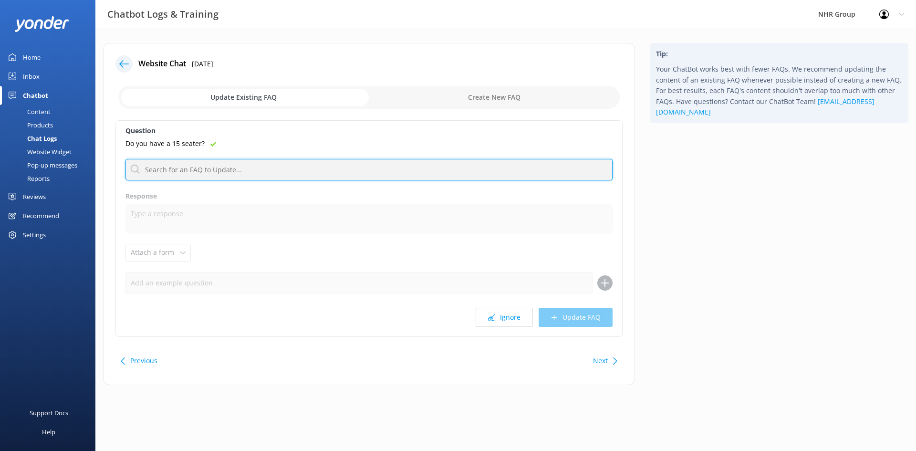
click at [212, 171] on input "text" at bounding box center [368, 169] width 487 height 21
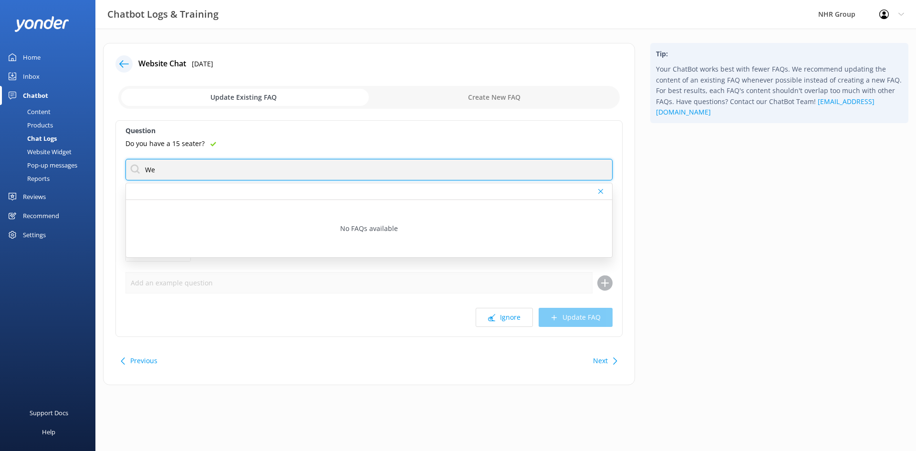
type input "W"
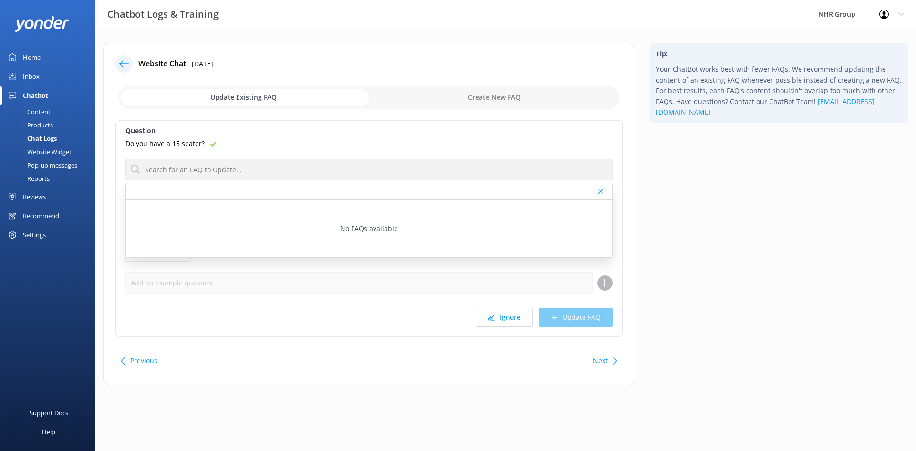
click at [482, 96] on input "checkbox" at bounding box center [368, 97] width 501 height 23
checkbox input "true"
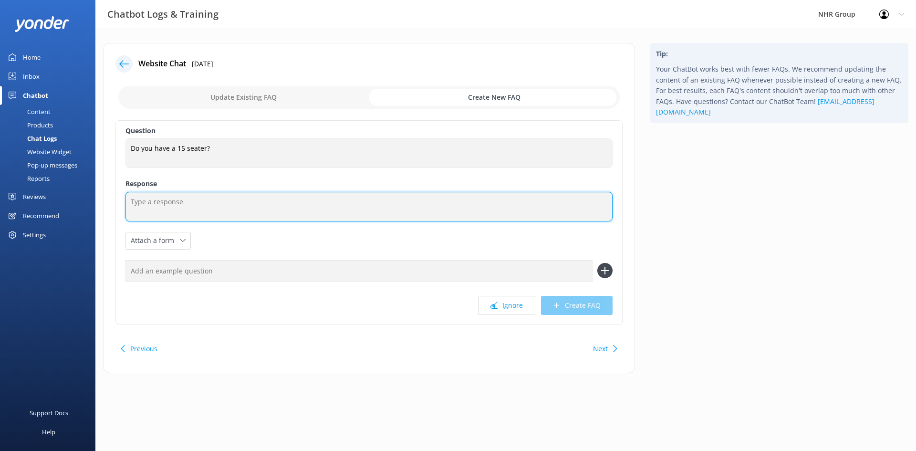
click at [159, 201] on textarea at bounding box center [368, 207] width 487 height 30
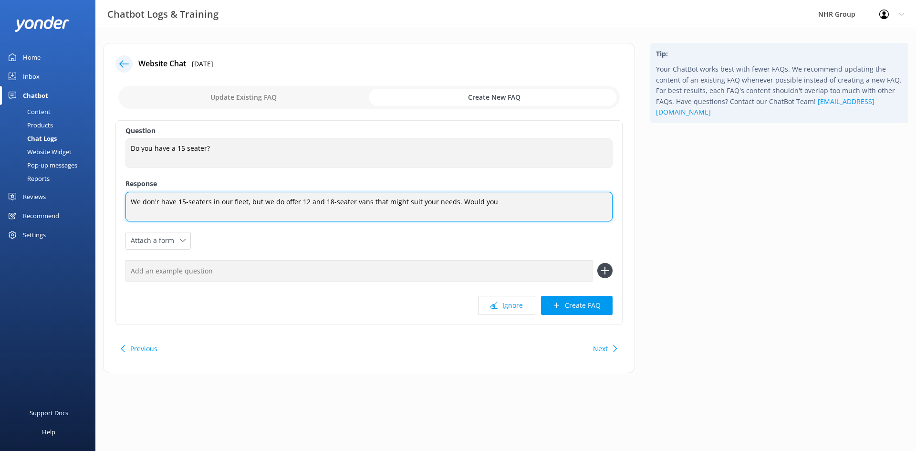
click at [160, 205] on textarea "We don'r have 15-seaters in our fleet, but we do offer 12 and 18-seater vans th…" at bounding box center [368, 207] width 487 height 30
click at [497, 200] on textarea "We don't have 15-seaters in our fleet, but we do offer 12 and 18-seater vans th…" at bounding box center [368, 207] width 487 height 30
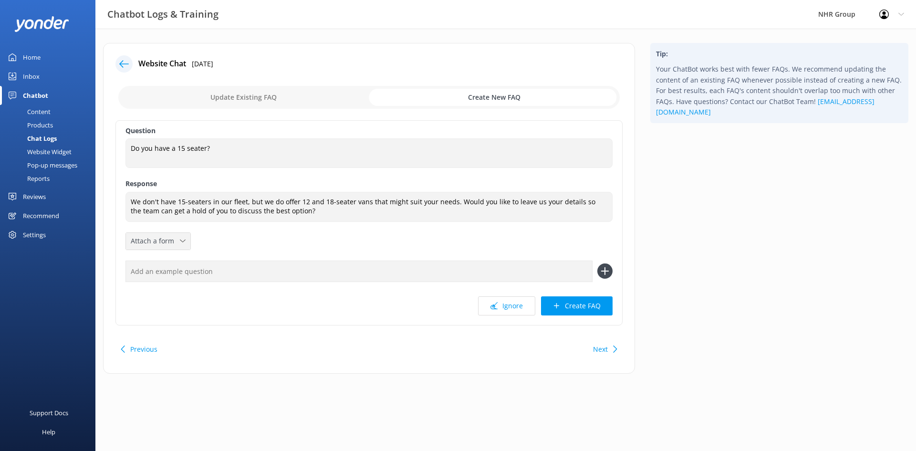
click at [175, 235] on div "Attach a form" at bounding box center [158, 241] width 60 height 12
click at [174, 260] on div "Leave contact details" at bounding box center [160, 262] width 58 height 10
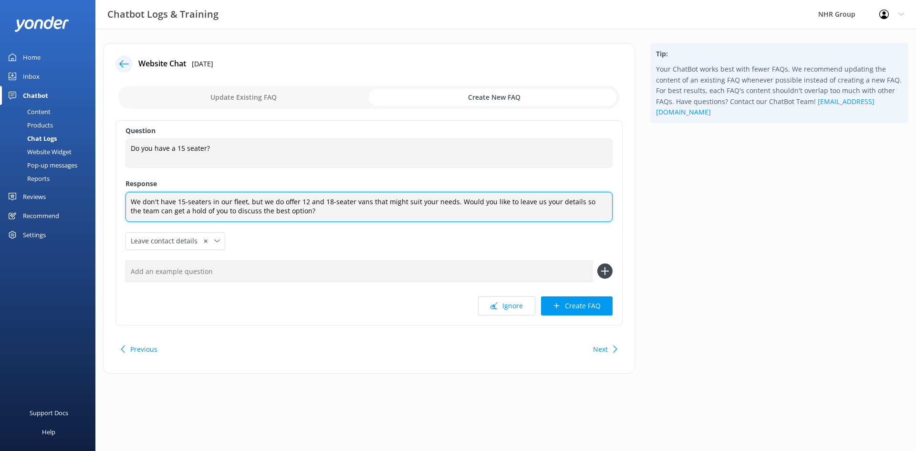
click at [294, 208] on textarea "We don't have 15-seaters in our fleet, but we do offer 12 and 18-seater vans th…" at bounding box center [368, 207] width 487 height 30
type textarea "We don't have 15-seaters in our fleet, but we do offer 12 and 18-seater vans th…"
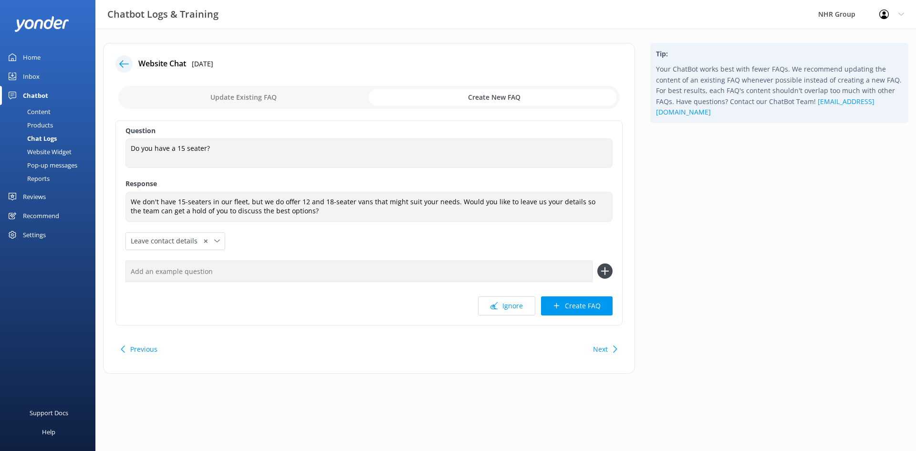
click at [302, 233] on div "Question Do you have a 15 seater? Do you have a 15 seater? Response We don't ha…" at bounding box center [368, 222] width 507 height 205
click at [571, 305] on button "Create FAQ" at bounding box center [577, 305] width 72 height 19
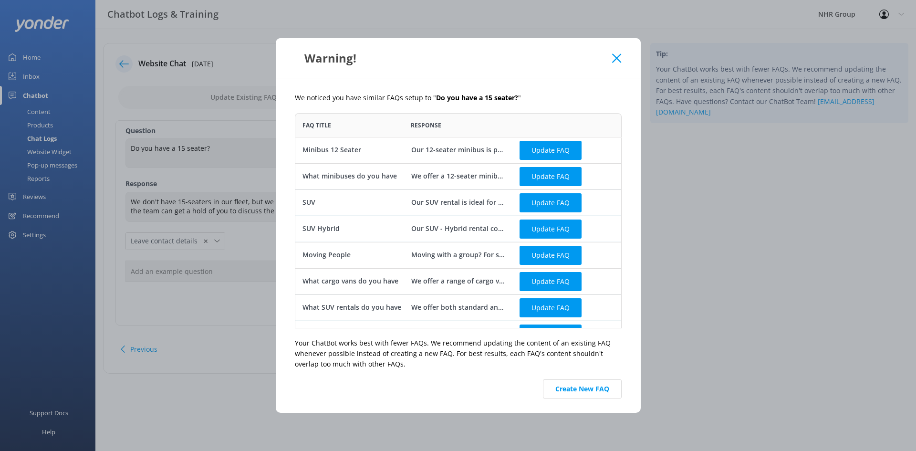
scroll to position [208, 320]
click at [562, 388] on button "Create New FAQ" at bounding box center [582, 388] width 79 height 19
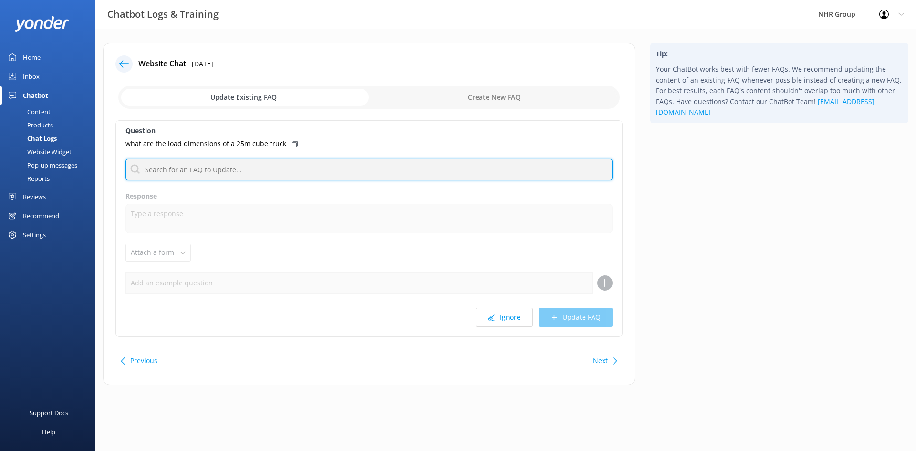
click at [237, 168] on input "text" at bounding box center [368, 169] width 487 height 21
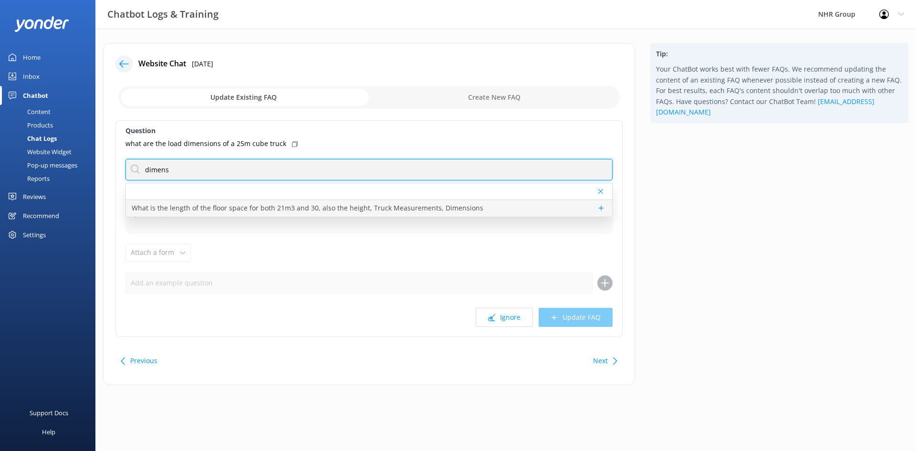
type input "dimens"
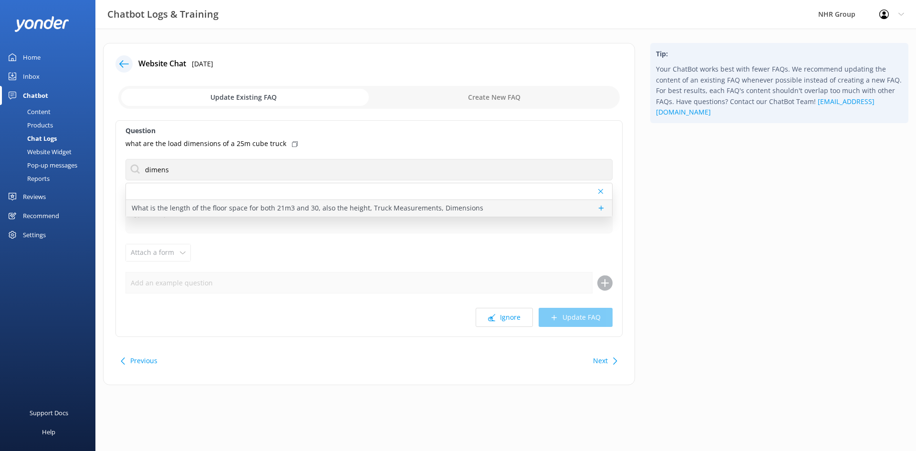
click at [286, 209] on p "What is the length of the floor space for both 21m3 and 30, also the height, Tr…" at bounding box center [308, 208] width 352 height 10
type textarea "Ah, you're talking details! Best to flick the team a message, they'll have the …"
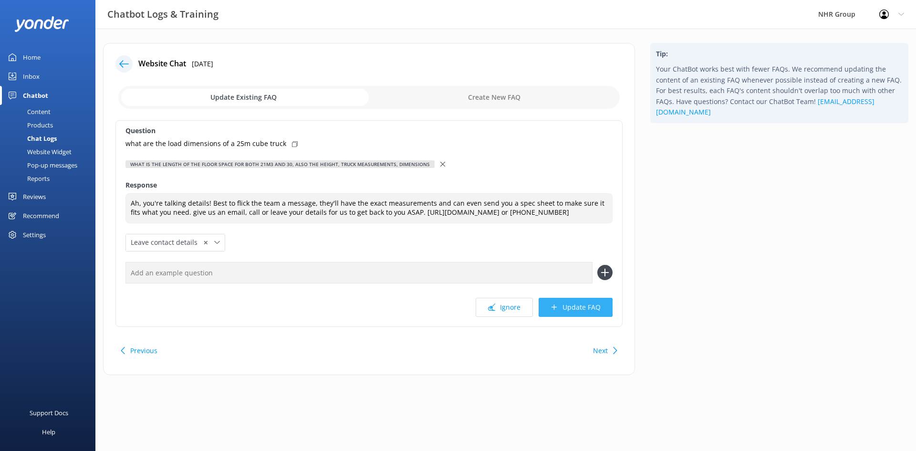
click at [579, 307] on button "Update FAQ" at bounding box center [576, 307] width 74 height 19
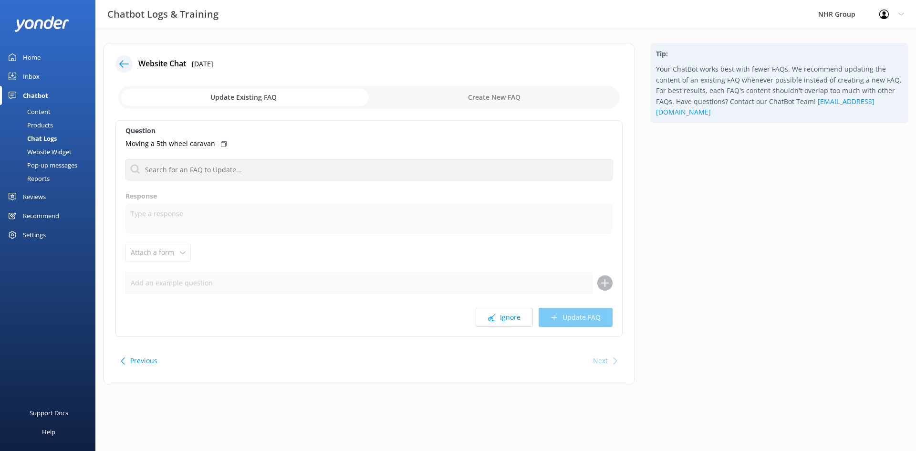
click at [221, 144] on icon at bounding box center [224, 144] width 6 height 6
click at [474, 95] on input "checkbox" at bounding box center [368, 97] width 501 height 23
checkbox input "true"
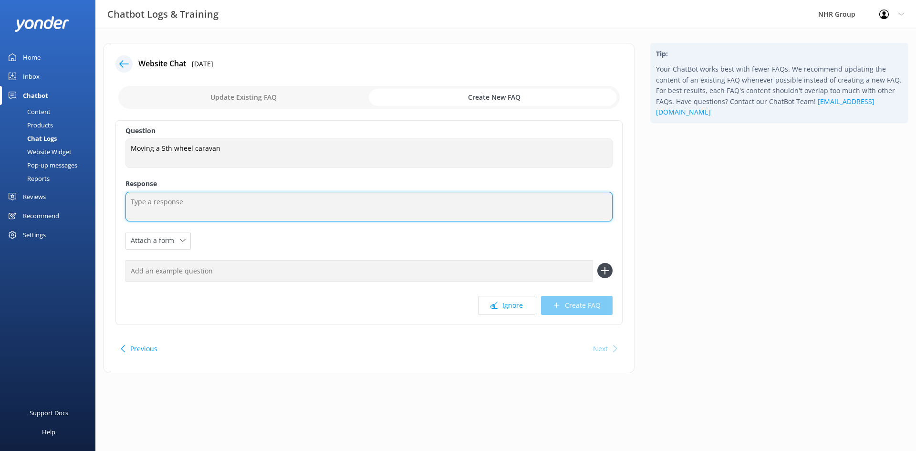
click at [208, 205] on textarea at bounding box center [368, 207] width 487 height 30
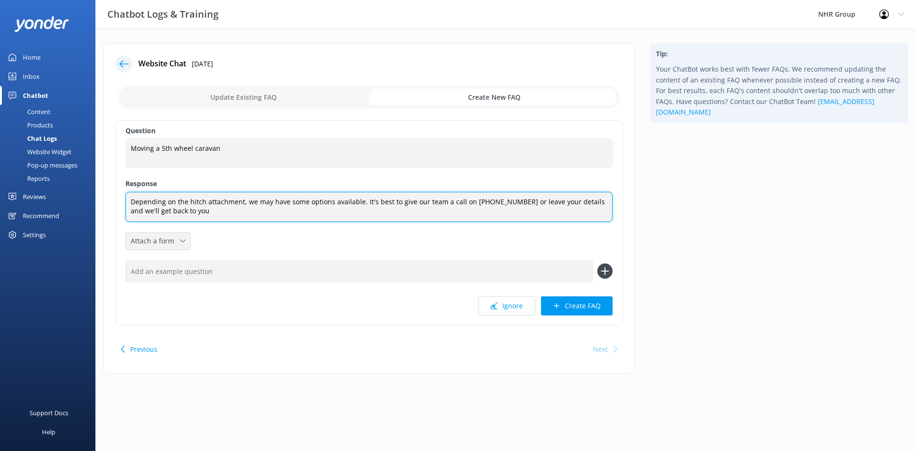
type textarea "Depending on the hitch attachment, we may have some options available. It's bes…"
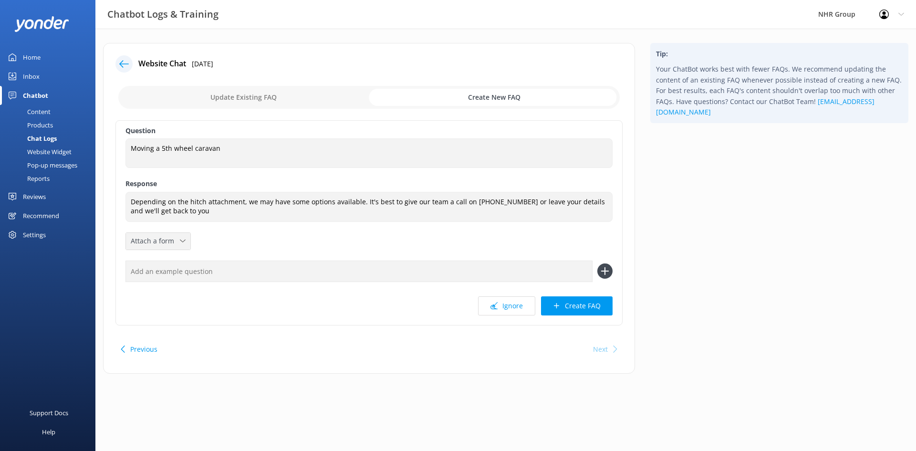
click at [163, 245] on span "Attach a form" at bounding box center [155, 241] width 49 height 10
click at [164, 259] on div "Leave contact details" at bounding box center [160, 262] width 58 height 10
click at [568, 306] on button "Create FAQ" at bounding box center [577, 305] width 72 height 19
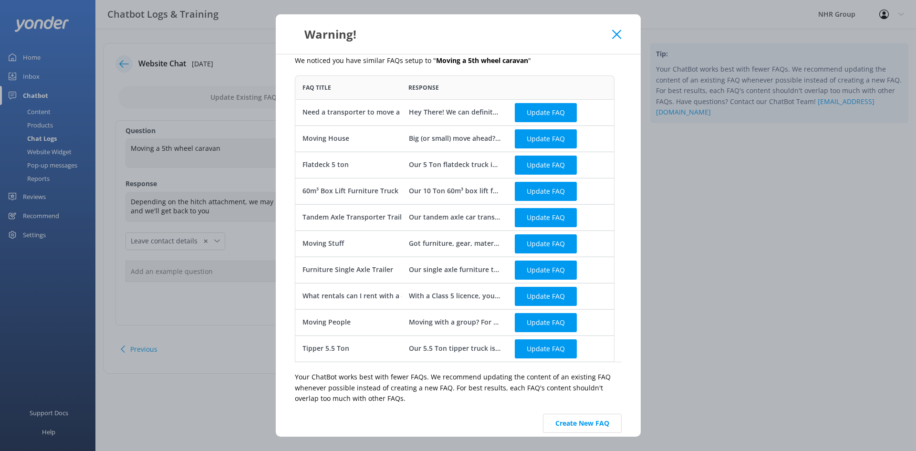
scroll to position [24, 0]
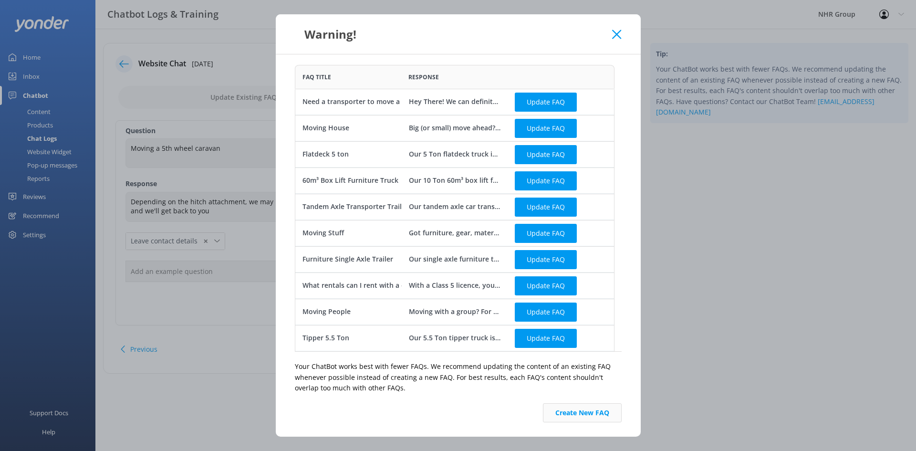
click at [571, 410] on button "Create New FAQ" at bounding box center [582, 412] width 79 height 19
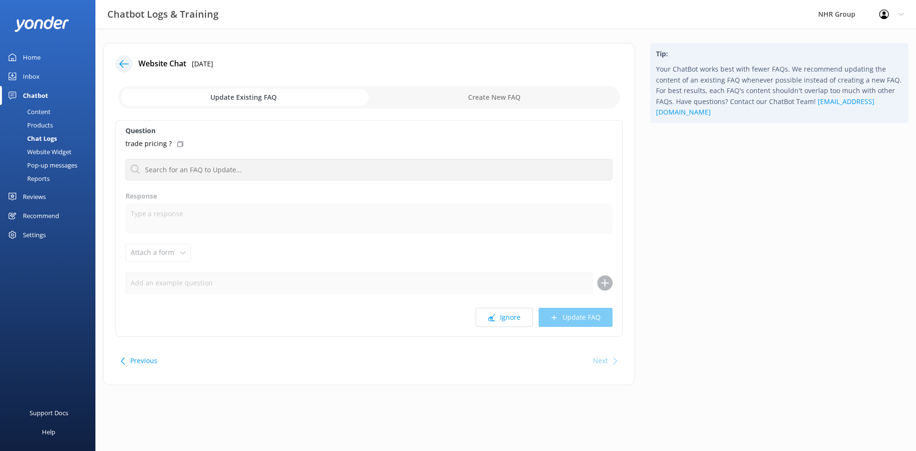
click at [174, 146] on div "trade pricing ?" at bounding box center [368, 143] width 487 height 10
click at [459, 92] on input "checkbox" at bounding box center [368, 97] width 501 height 23
checkbox input "true"
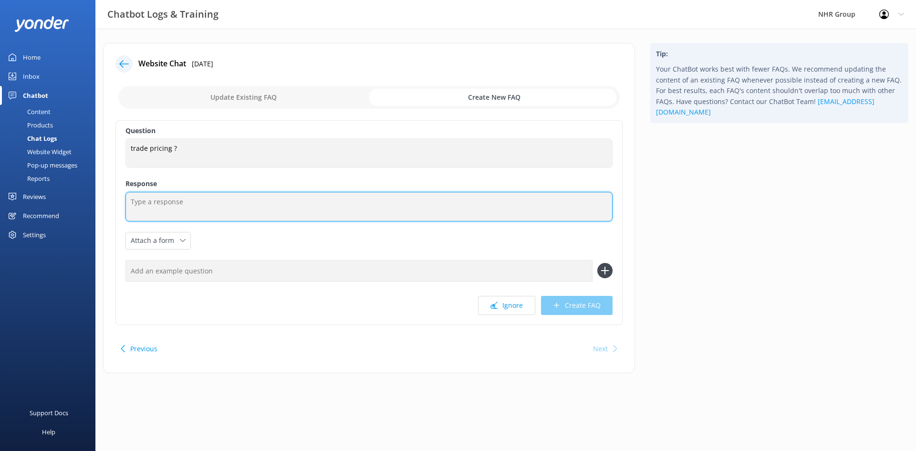
click at [178, 202] on textarea at bounding box center [368, 207] width 487 height 30
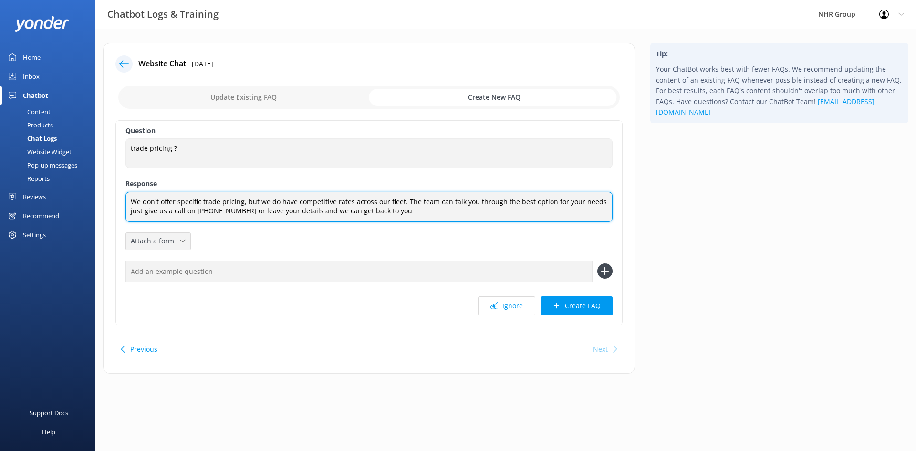
type textarea "We don't offer specific trade pricing, but we do have competitive rates across …"
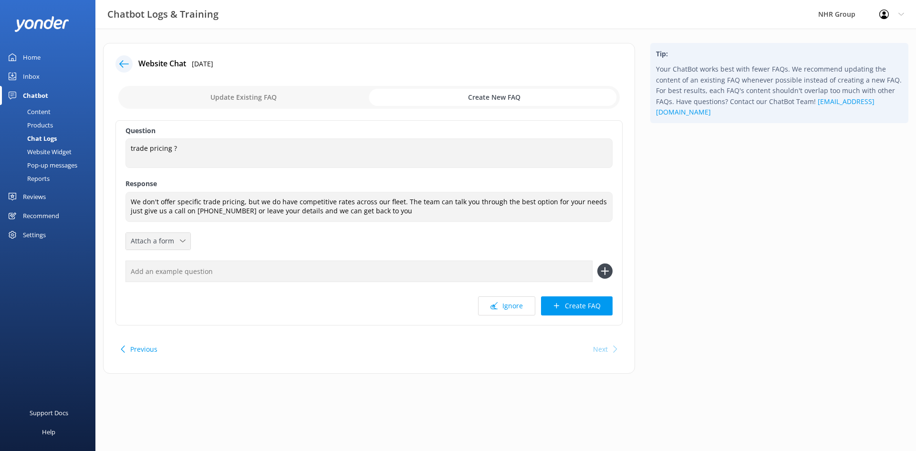
click at [164, 249] on div "Question trade pricing ? trade pricing ? Response We don't offer specific trade…" at bounding box center [368, 222] width 507 height 205
click at [164, 246] on span "Attach a form" at bounding box center [155, 241] width 49 height 10
click at [161, 263] on div "Leave contact details" at bounding box center [160, 262] width 58 height 10
click at [564, 307] on button "Create FAQ" at bounding box center [577, 305] width 72 height 19
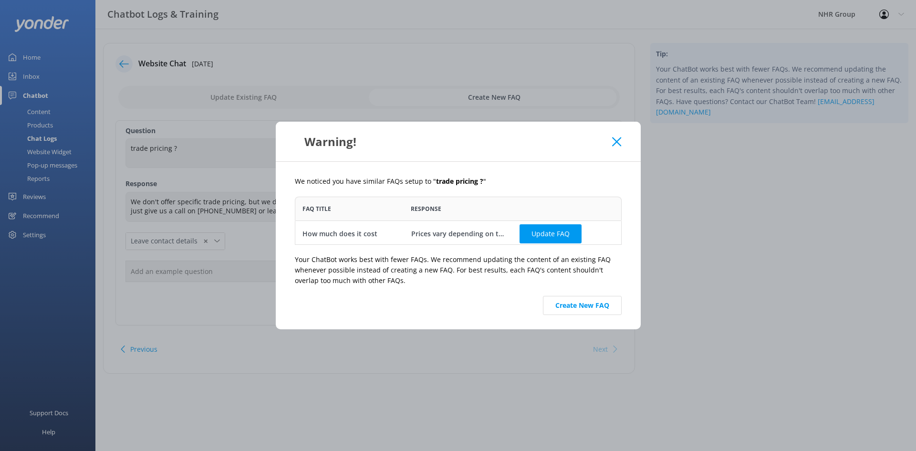
scroll to position [2, 0]
click at [582, 309] on button "Create New FAQ" at bounding box center [582, 305] width 79 height 19
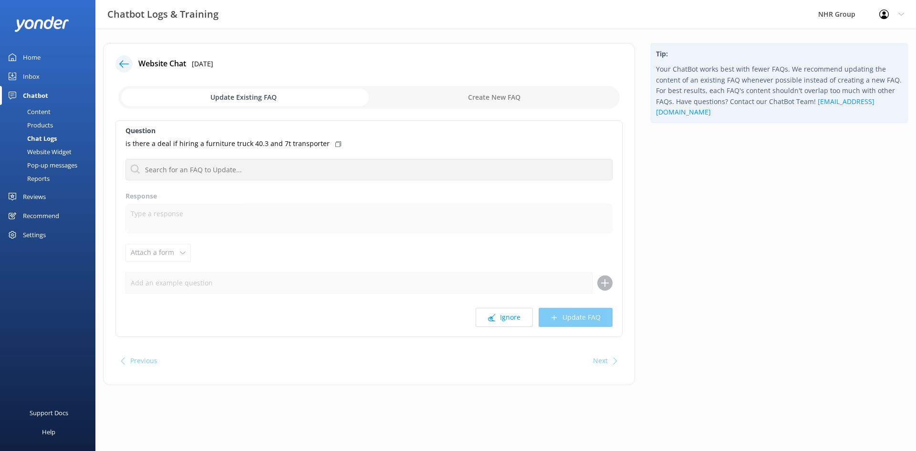
click at [335, 145] on icon at bounding box center [338, 144] width 6 height 6
click at [446, 99] on input "checkbox" at bounding box center [368, 97] width 501 height 23
checkbox input "true"
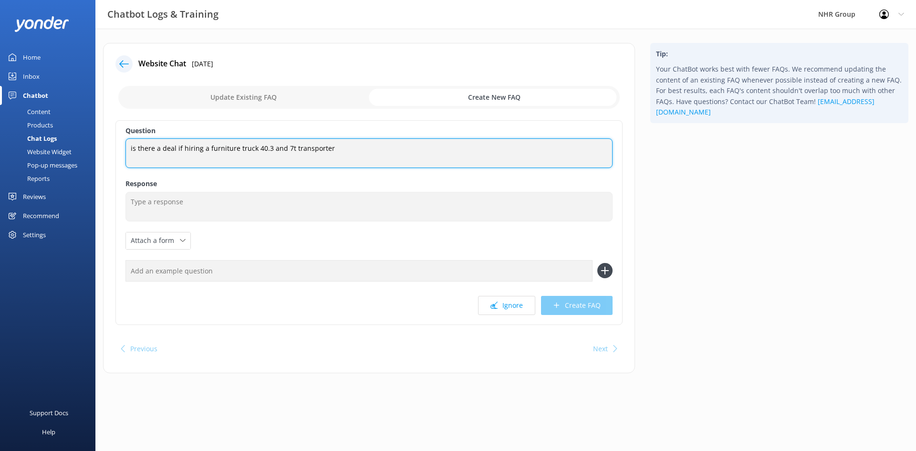
drag, startPoint x: 332, startPoint y: 149, endPoint x: 206, endPoint y: 157, distance: 126.2
click at [206, 157] on textarea "is there a deal if hiring a furniture truck 40.3 and 7t transporter" at bounding box center [368, 153] width 487 height 30
drag, startPoint x: 276, startPoint y: 150, endPoint x: 103, endPoint y: 154, distance: 173.2
click at [103, 153] on div "Website Chat 25th Aug 2025 Update Existing FAQ Create New FAQ Question is there…" at bounding box center [369, 208] width 532 height 330
type textarea "is there a deal if hiring two or more vehicles?"
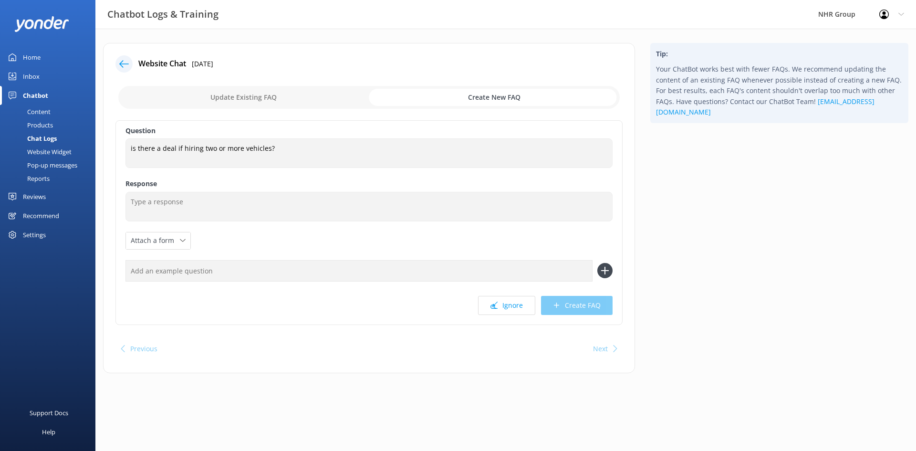
click at [446, 97] on input "checkbox" at bounding box center [368, 97] width 501 height 23
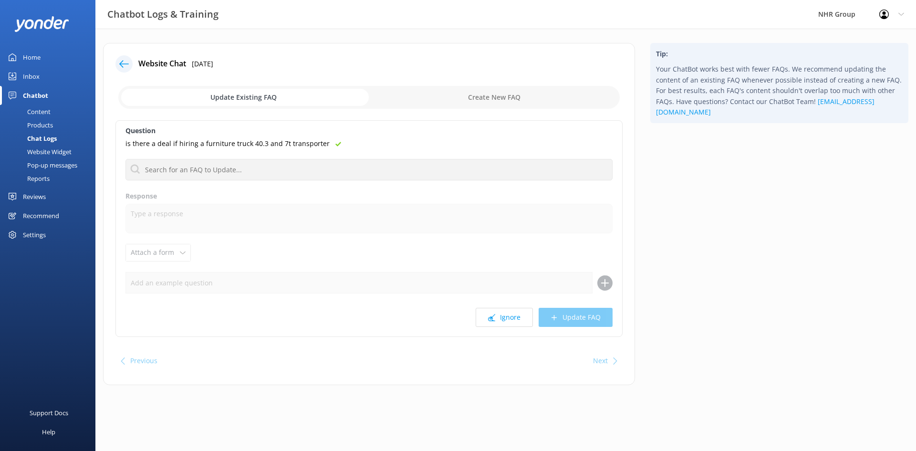
click at [457, 93] on input "checkbox" at bounding box center [368, 97] width 501 height 23
checkbox input "true"
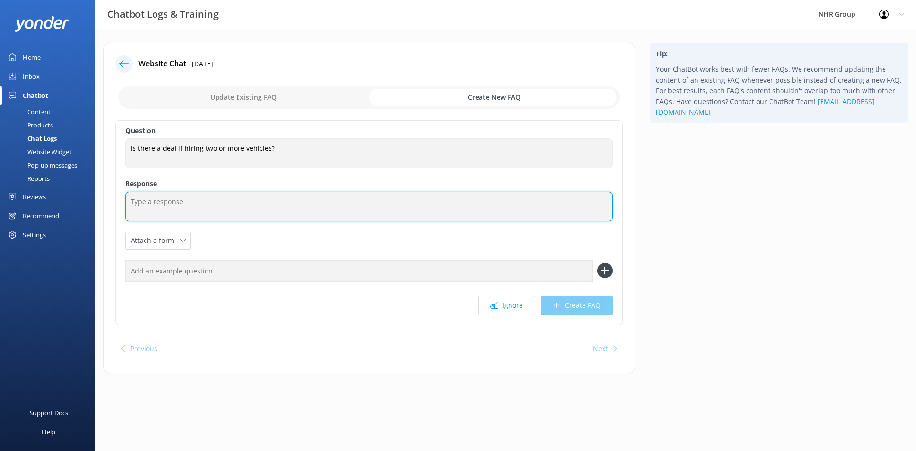
click at [181, 202] on textarea at bounding box center [368, 207] width 487 height 30
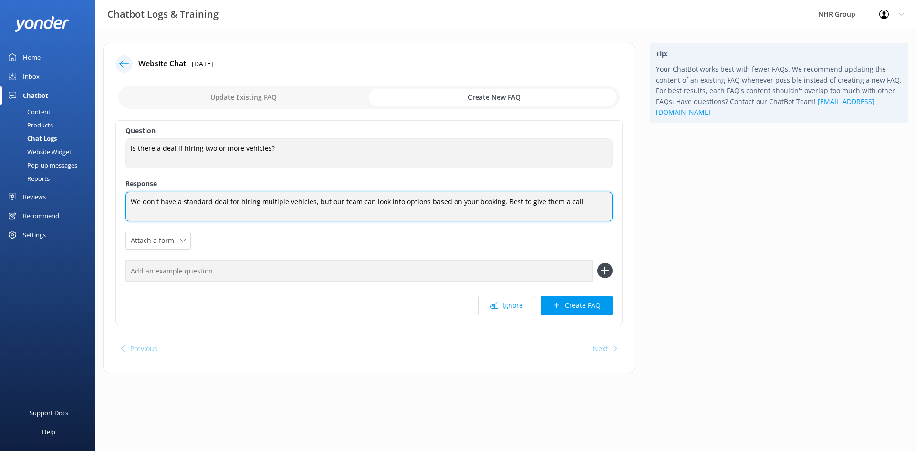
drag, startPoint x: 575, startPoint y: 201, endPoint x: 121, endPoint y: 189, distance: 454.8
click at [122, 190] on div "Question is there a deal if hiring two or more vehicles? is there a deal if hir…" at bounding box center [368, 222] width 507 height 205
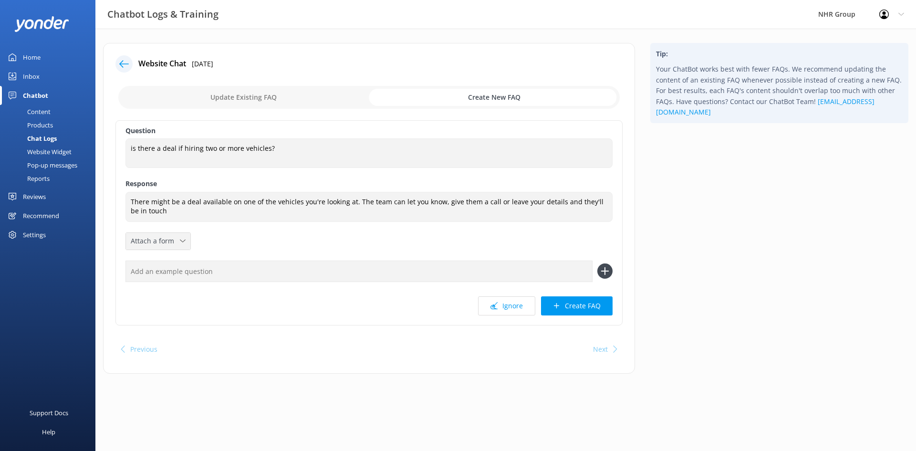
click at [171, 247] on div "Attach a form" at bounding box center [158, 241] width 60 height 12
click at [165, 261] on div "Leave contact details" at bounding box center [160, 262] width 58 height 10
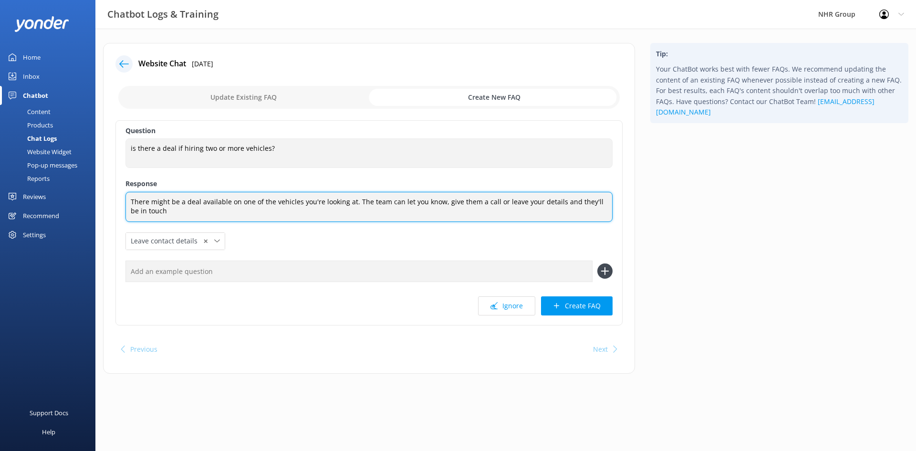
drag, startPoint x: 491, startPoint y: 201, endPoint x: 500, endPoint y: 222, distance: 22.9
click at [491, 201] on textarea "There might be a deal available on one of the vehicles you're looking at. The t…" at bounding box center [368, 207] width 487 height 30
click at [233, 214] on textarea "There might be a deal available on one of the vehicles you're looking at. The t…" at bounding box center [368, 207] width 487 height 30
type textarea "There might be a deal available on one of the vehicles you're looking at. The t…"
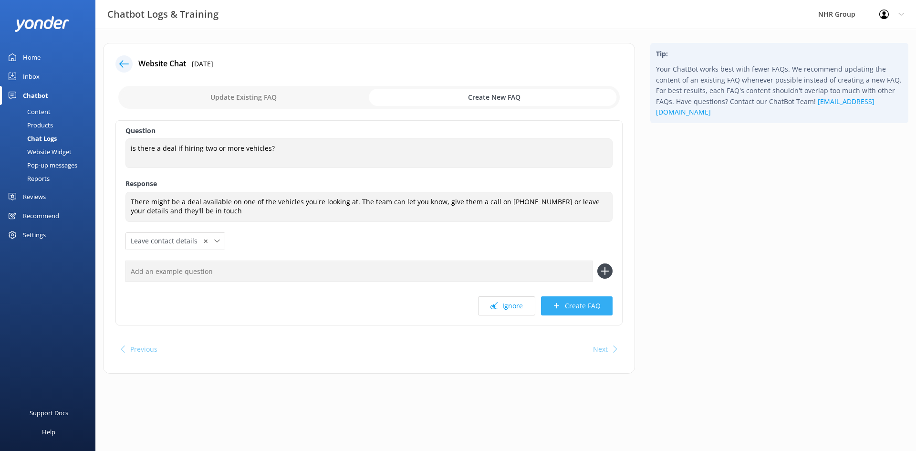
click at [587, 303] on button "Create FAQ" at bounding box center [577, 305] width 72 height 19
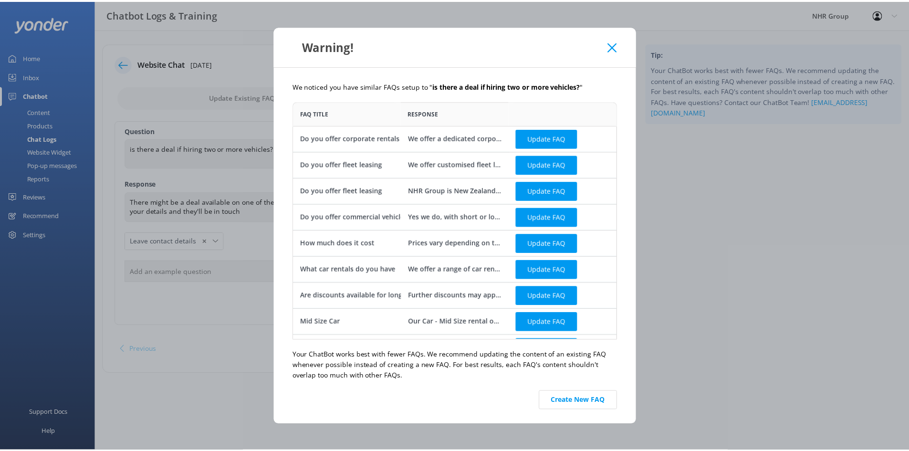
scroll to position [232, 320]
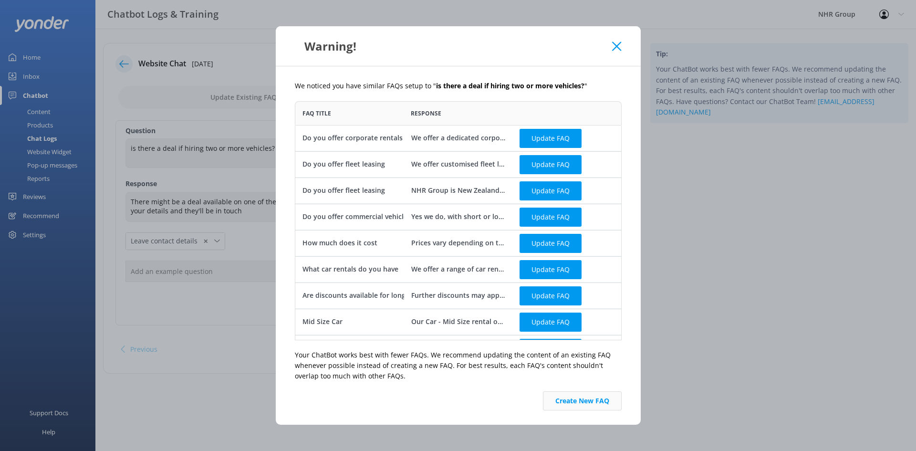
click at [576, 398] on button "Create New FAQ" at bounding box center [582, 400] width 79 height 19
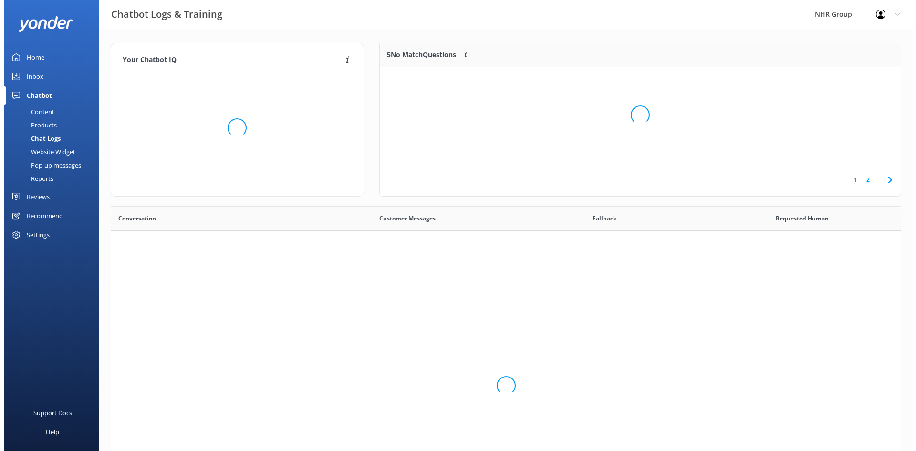
scroll to position [327, 782]
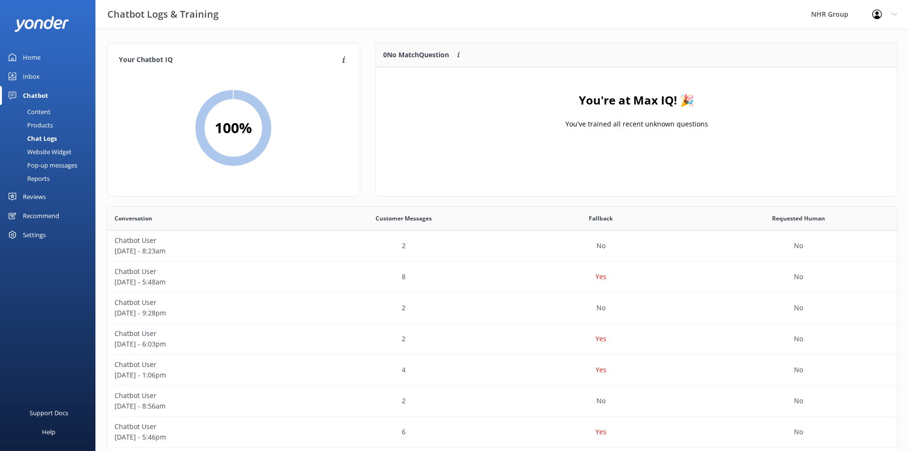
click at [30, 76] on div "Inbox" at bounding box center [31, 76] width 17 height 19
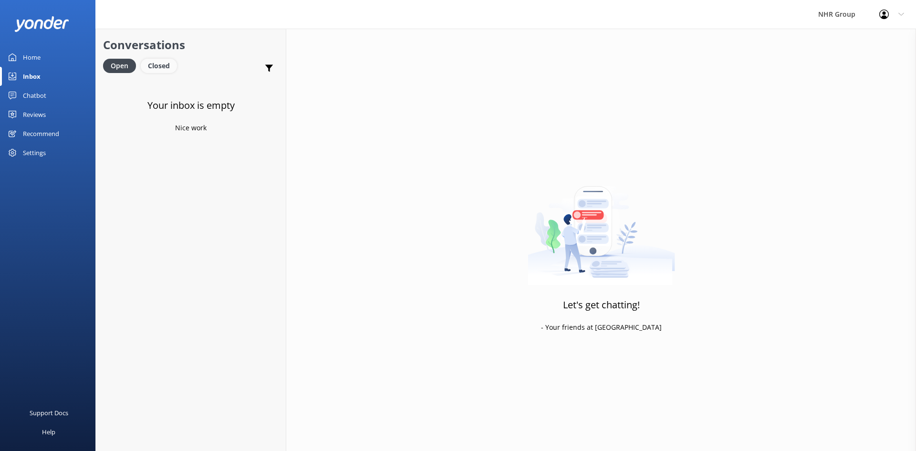
click at [145, 63] on div "Closed" at bounding box center [159, 66] width 36 height 14
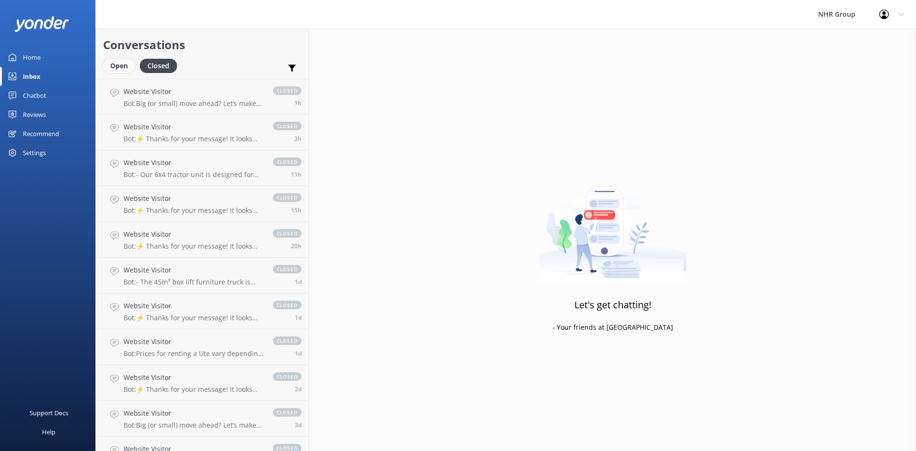
click at [121, 62] on div "Open" at bounding box center [119, 66] width 32 height 14
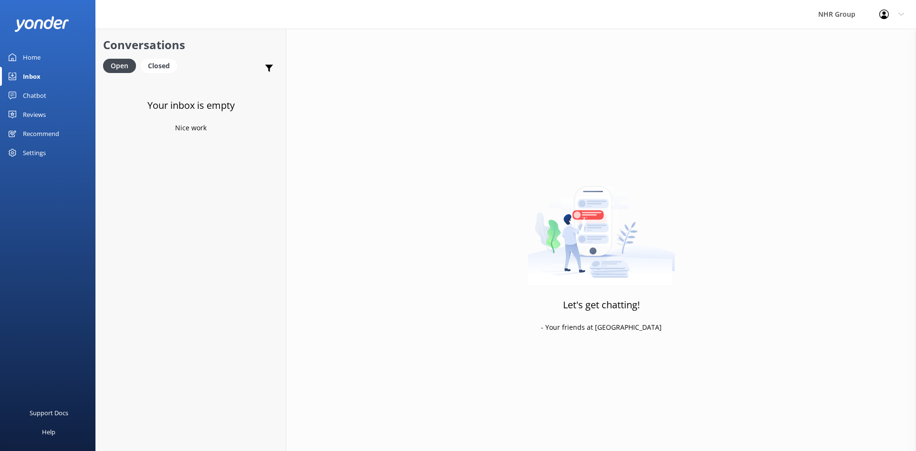
click at [172, 184] on div "Your inbox is empty Nice work" at bounding box center [191, 304] width 190 height 451
